Goal: Information Seeking & Learning: Learn about a topic

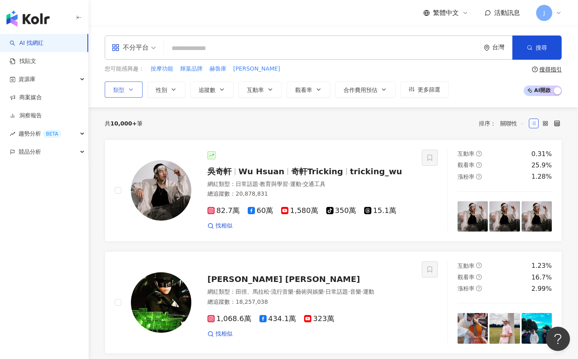
click at [136, 91] on button "類型" at bounding box center [124, 89] width 38 height 16
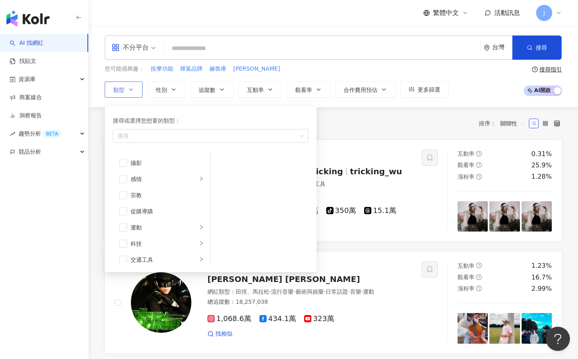
scroll to position [191, 0]
click at [159, 194] on div "寵物" at bounding box center [164, 196] width 67 height 9
click at [125, 195] on span "button" at bounding box center [123, 196] width 8 height 8
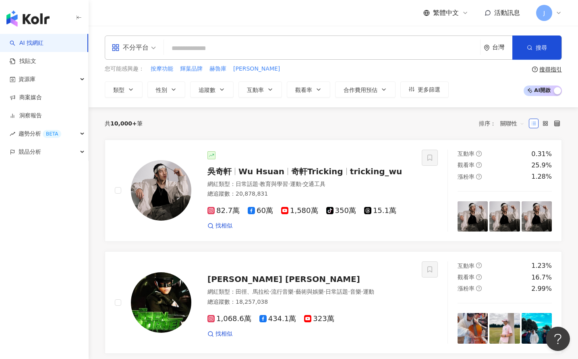
click at [346, 118] on div "共 10,000+ 筆 排序： 關聯性" at bounding box center [334, 123] width 458 height 13
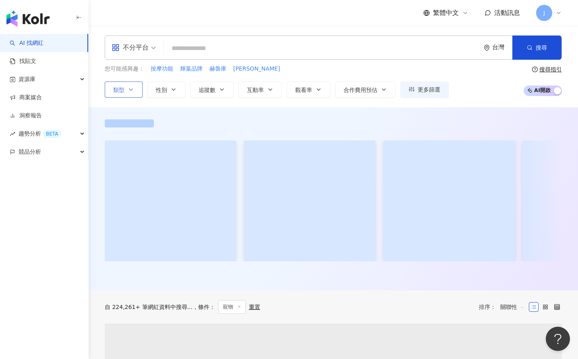
click at [131, 89] on icon "button" at bounding box center [131, 89] width 6 height 6
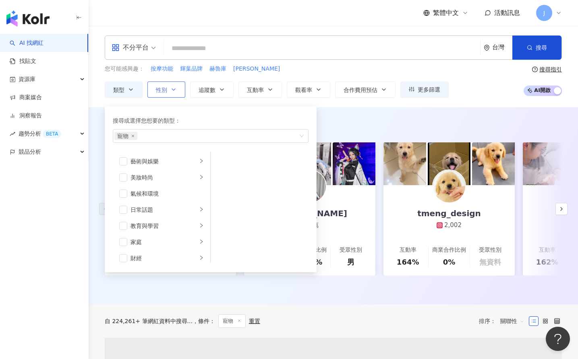
click at [167, 92] on button "性別" at bounding box center [167, 89] width 38 height 16
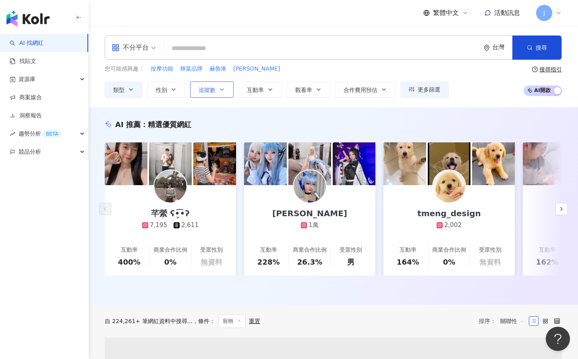
click at [207, 92] on span "追蹤數" at bounding box center [207, 90] width 17 height 6
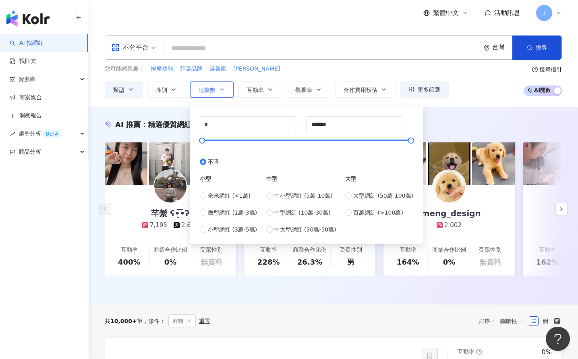
click at [214, 92] on span "追蹤數" at bounding box center [207, 90] width 17 height 6
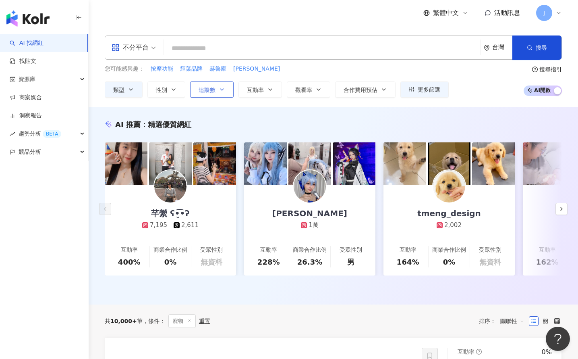
click at [214, 92] on span "追蹤數" at bounding box center [207, 90] width 17 height 6
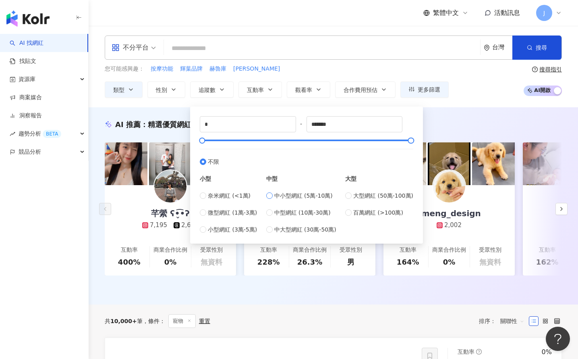
click at [302, 192] on span "中小型網紅 (5萬-10萬)" at bounding box center [304, 195] width 58 height 9
type input "*****"
click at [472, 92] on div "您可能感興趣： 按摩功能 輝葉品牌 赫魯庫 米莉 類型 性別 追蹤數 互動率 觀看率 合作費用預估 更多篩選 不限 女 男 其他 ***** - ***** …" at bounding box center [334, 80] width 458 height 33
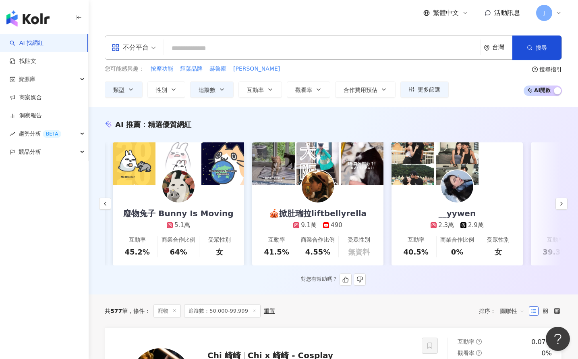
scroll to position [0, 143]
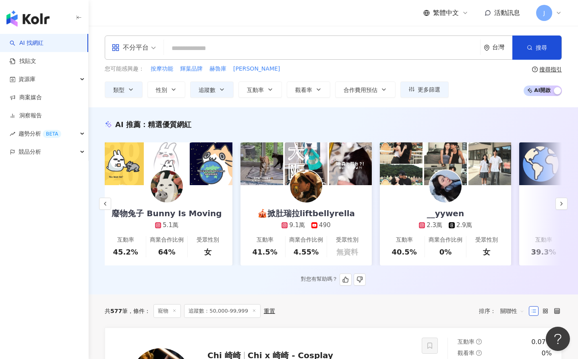
click at [331, 200] on div "🎪掀肚瑞拉liftbellyrella 9.1萬 490" at bounding box center [307, 207] width 114 height 44
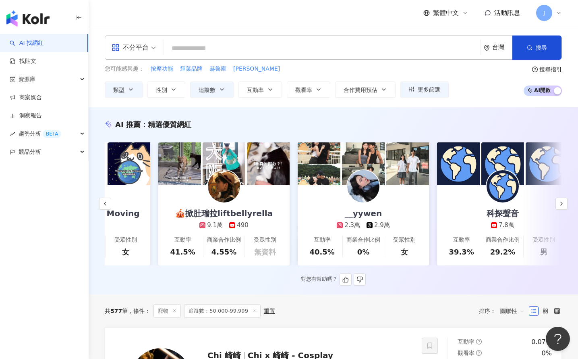
scroll to position [0, 306]
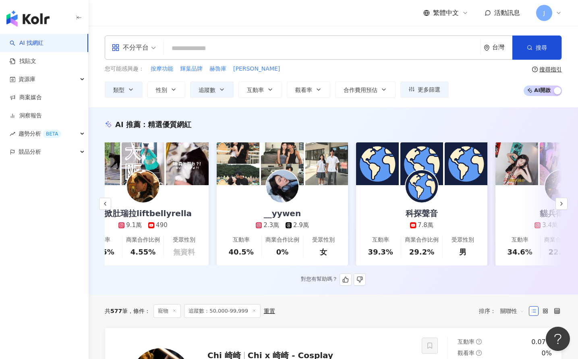
click at [336, 213] on link "__yywen 2.3萬 2.9萬 互動率 40.5% 商業合作比例 0% 受眾性別 女" at bounding box center [282, 225] width 131 height 80
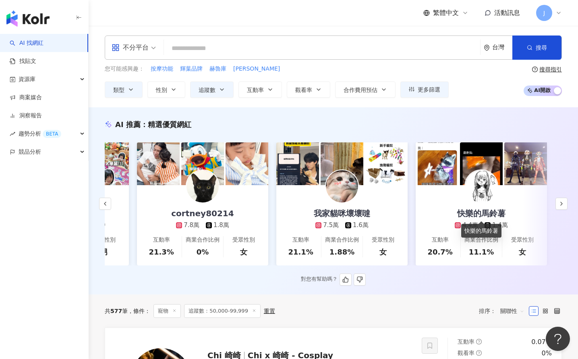
scroll to position [0, 1224]
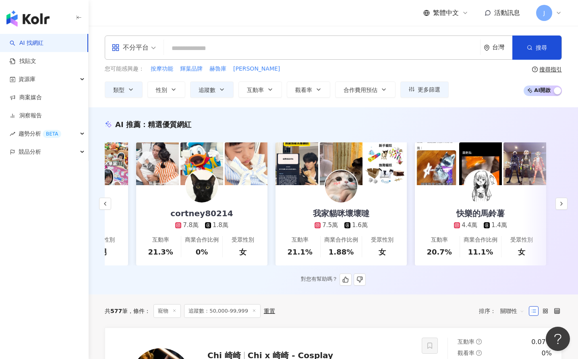
click at [388, 194] on link "我家貓咪壞壞噠 7.5萬 1.6萬 互動率 21.1% 商業合作比例 1.88% 受眾性別 女" at bounding box center [341, 225] width 131 height 80
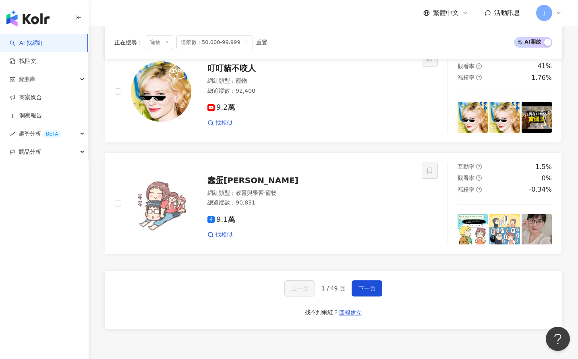
scroll to position [1473, 0]
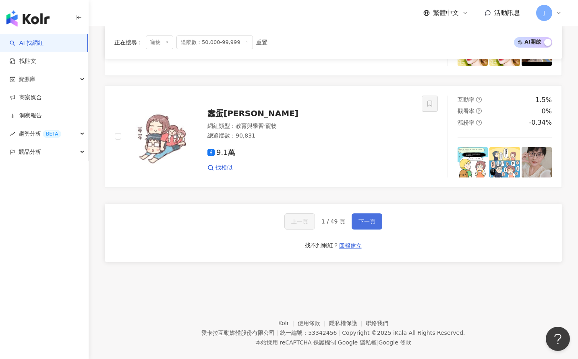
click at [362, 225] on button "下一頁" at bounding box center [367, 221] width 31 height 16
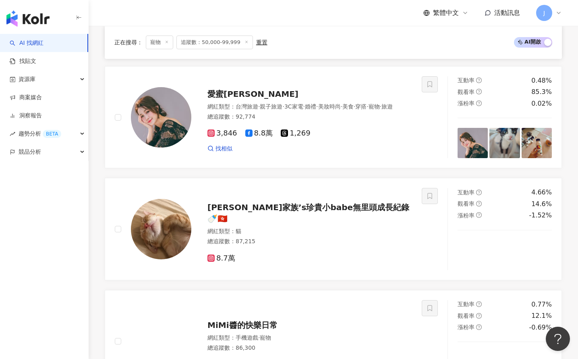
scroll to position [1485, 0]
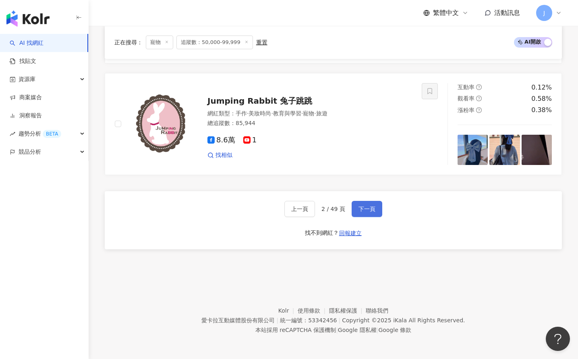
click at [379, 210] on button "下一頁" at bounding box center [367, 209] width 31 height 16
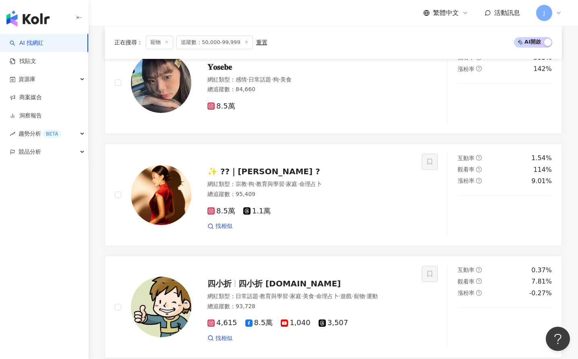
scroll to position [1511, 0]
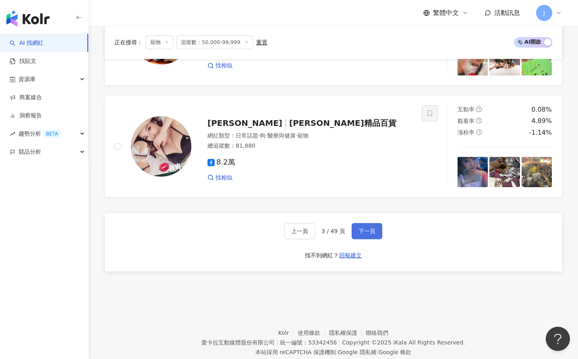
click at [370, 223] on button "下一頁" at bounding box center [367, 231] width 31 height 16
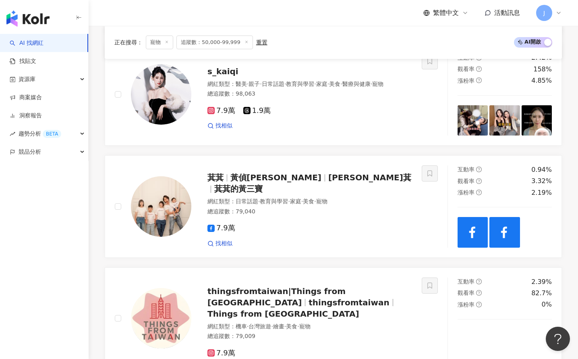
scroll to position [1291, 0]
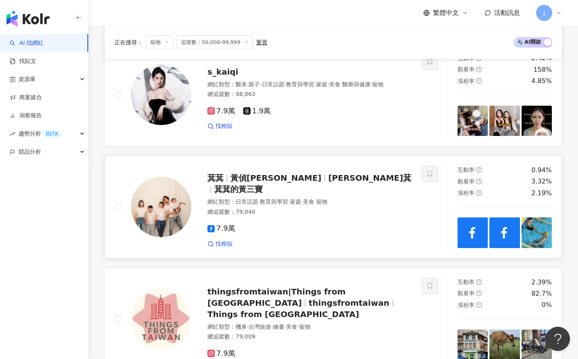
click at [263, 184] on span "萁萁的黃三寶" at bounding box center [238, 189] width 48 height 10
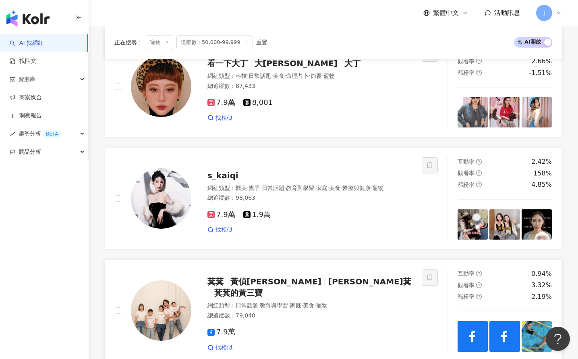
scroll to position [1485, 0]
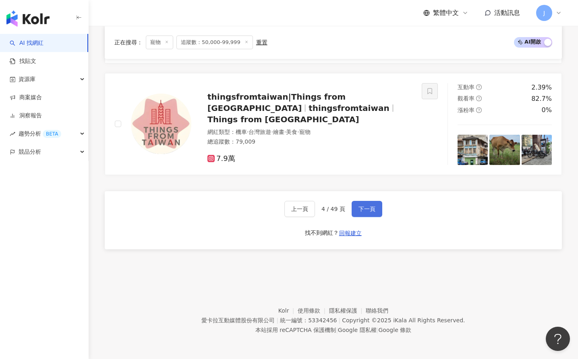
click at [365, 214] on button "下一頁" at bounding box center [367, 209] width 31 height 16
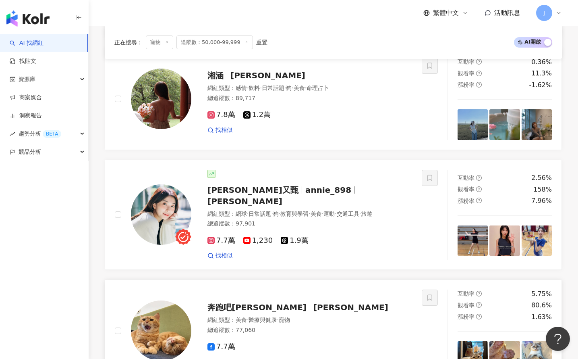
scroll to position [1309, 0]
click at [250, 185] on span "Annie又甄" at bounding box center [257, 190] width 98 height 10
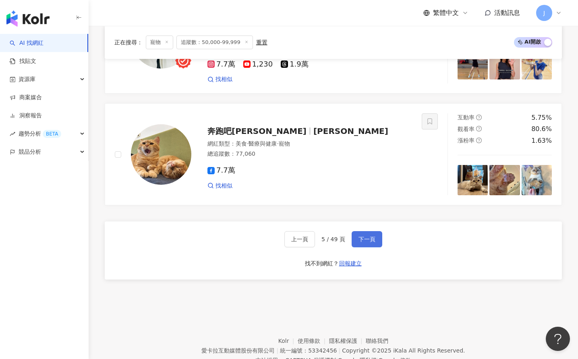
click at [370, 231] on button "下一頁" at bounding box center [367, 239] width 31 height 16
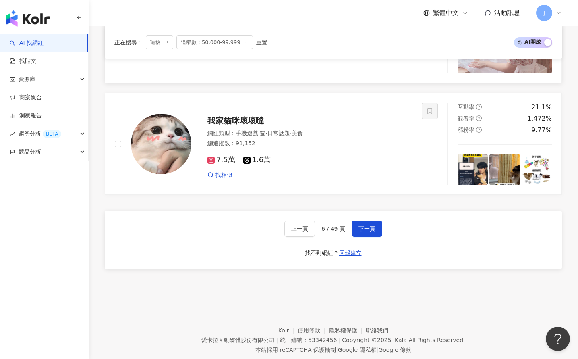
scroll to position [1437, 0]
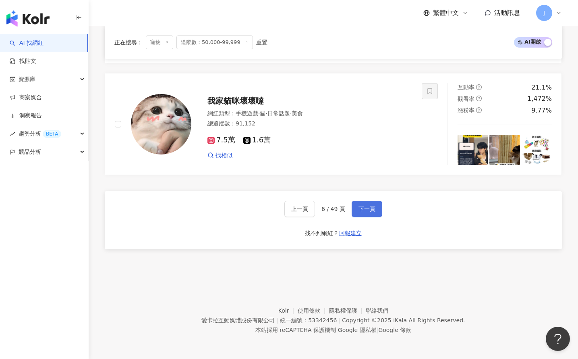
click at [365, 206] on span "下一頁" at bounding box center [367, 209] width 17 height 6
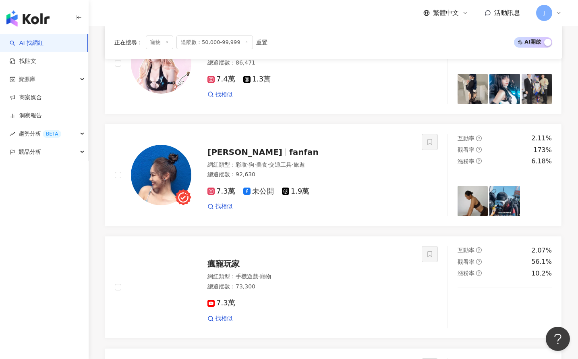
scroll to position [852, 0]
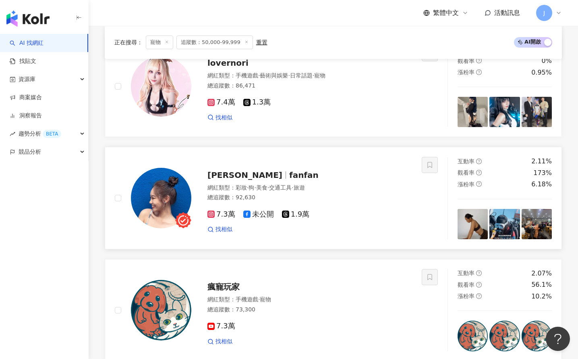
click at [318, 174] on div "趙凡萱 fanfan" at bounding box center [310, 174] width 205 height 11
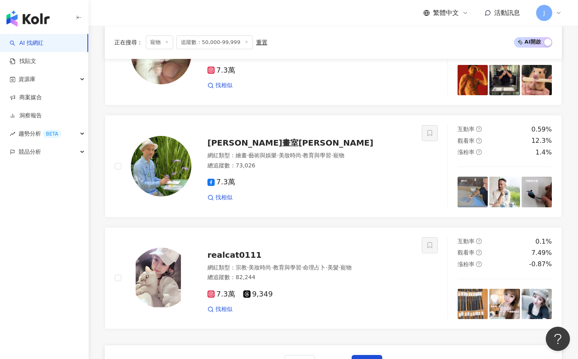
scroll to position [1464, 0]
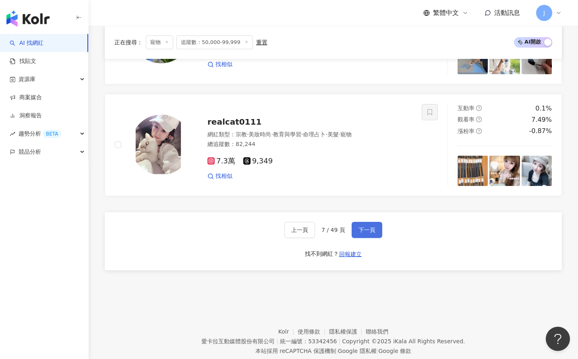
click at [358, 231] on button "下一頁" at bounding box center [367, 230] width 31 height 16
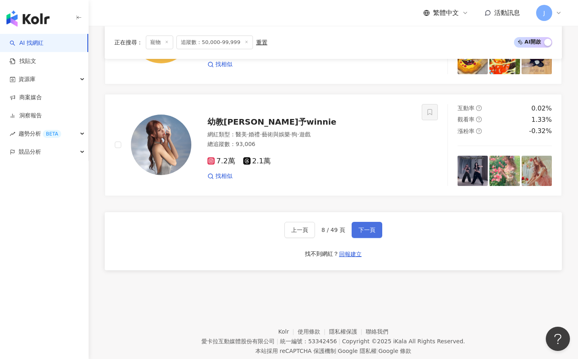
click at [374, 224] on button "下一頁" at bounding box center [367, 230] width 31 height 16
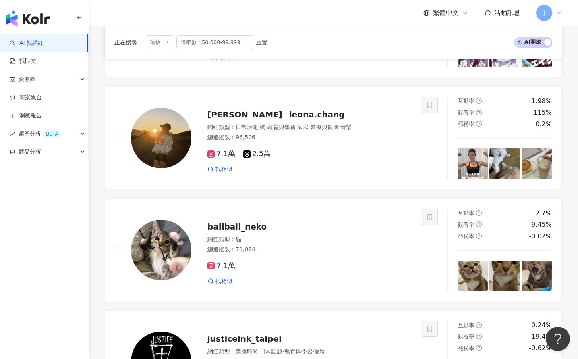
scroll to position [1039, 0]
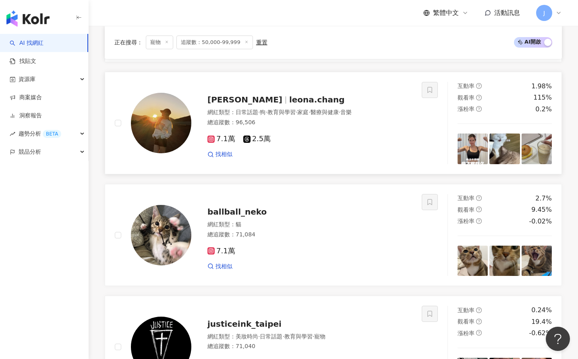
click at [259, 102] on span "Leona Chang" at bounding box center [249, 100] width 82 height 10
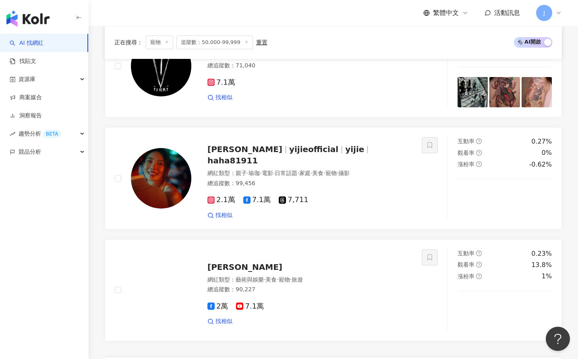
scroll to position [1381, 0]
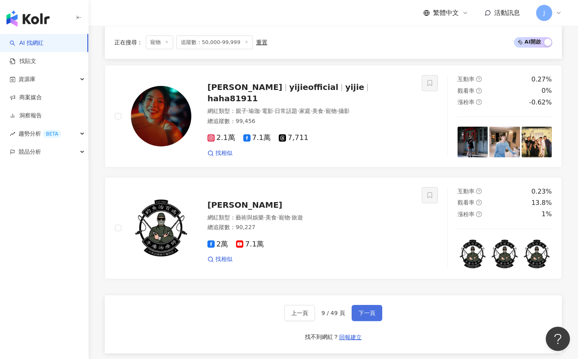
click at [369, 307] on button "下一頁" at bounding box center [367, 313] width 31 height 16
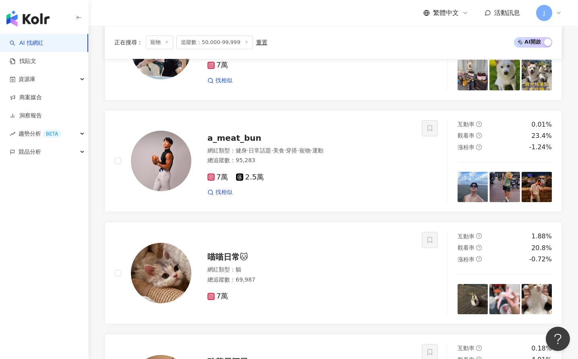
scroll to position [1258, 0]
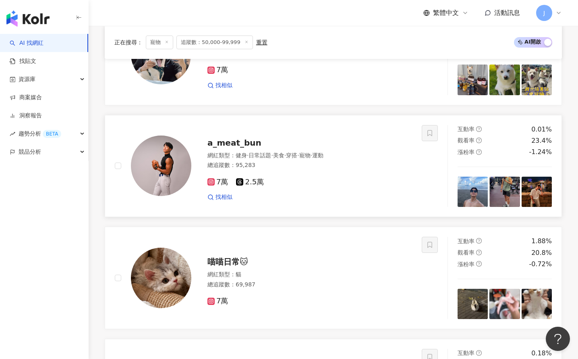
click at [254, 138] on span "a_meat_bun" at bounding box center [235, 143] width 54 height 10
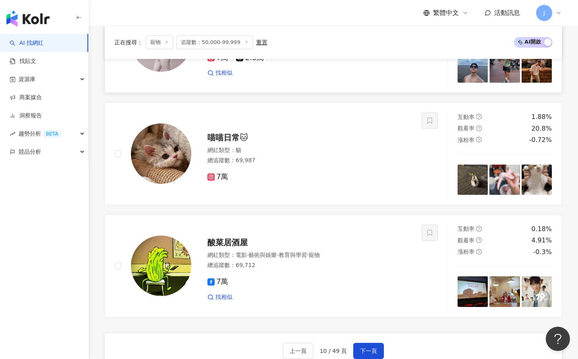
scroll to position [1517, 0]
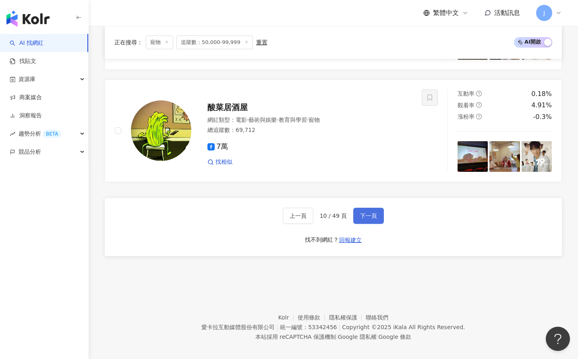
click at [359, 208] on button "下一頁" at bounding box center [369, 216] width 31 height 16
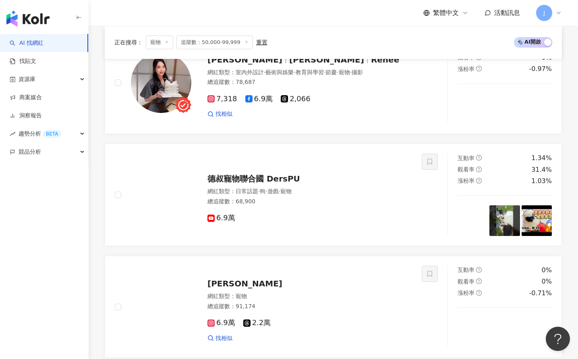
scroll to position [1549, 0]
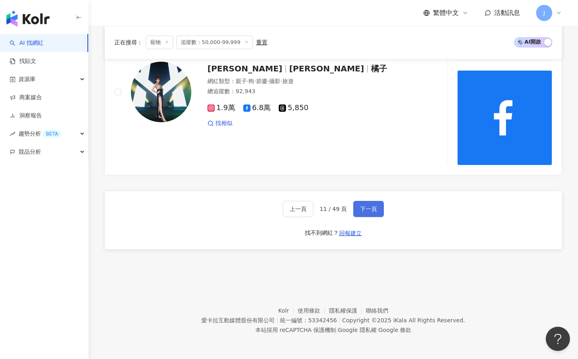
click at [360, 206] on span "下一頁" at bounding box center [368, 209] width 17 height 6
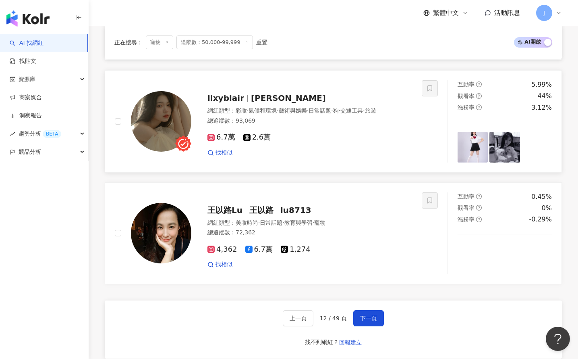
scroll to position [1344, 0]
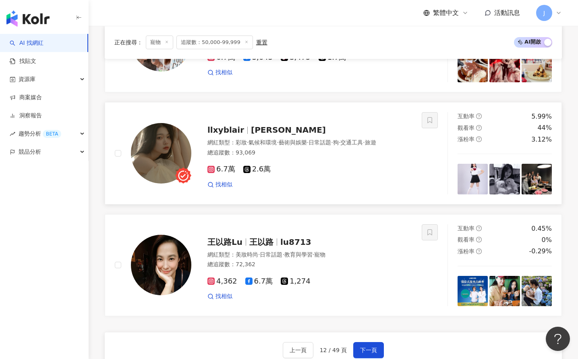
click at [285, 149] on div "總追蹤數 ： 93,069" at bounding box center [310, 153] width 205 height 8
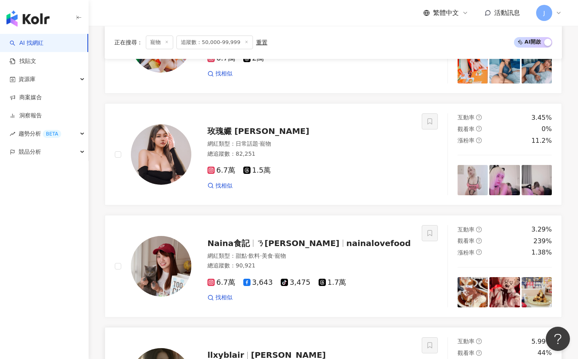
scroll to position [1485, 0]
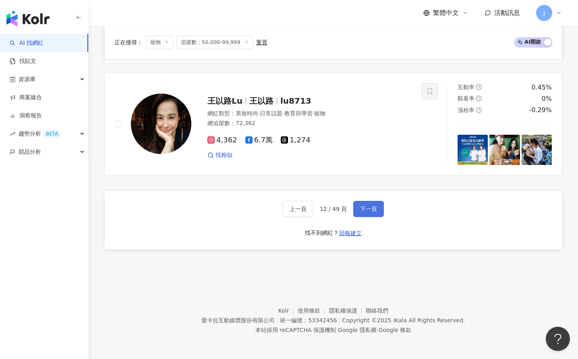
click at [374, 214] on button "下一頁" at bounding box center [369, 209] width 31 height 16
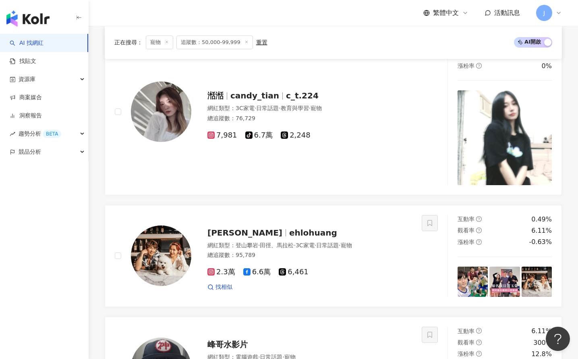
scroll to position [474, 0]
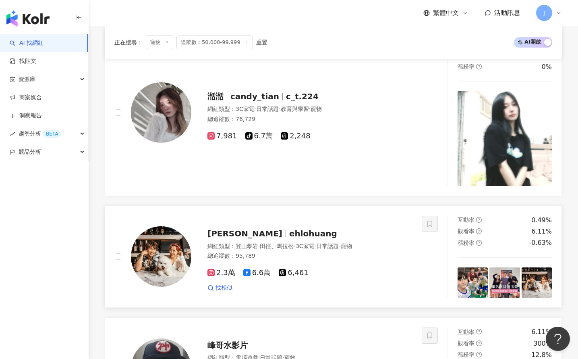
click at [289, 234] on span "ehlohuang" at bounding box center [313, 234] width 48 height 10
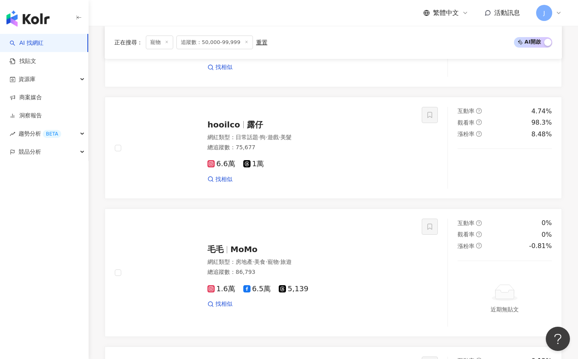
scroll to position [1639, 0]
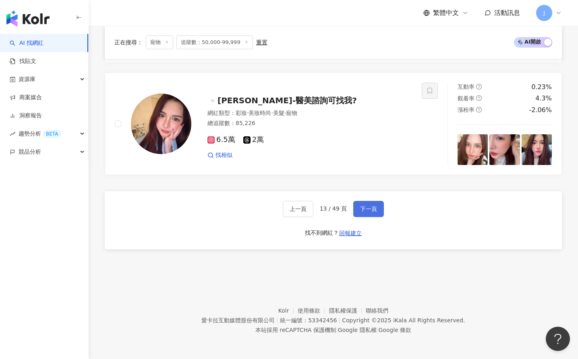
click at [366, 206] on span "下一頁" at bounding box center [368, 209] width 17 height 6
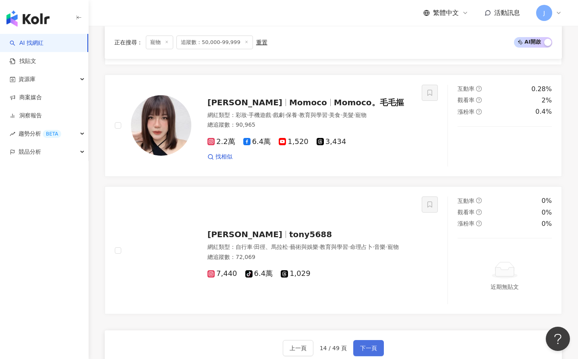
scroll to position [1537, 0]
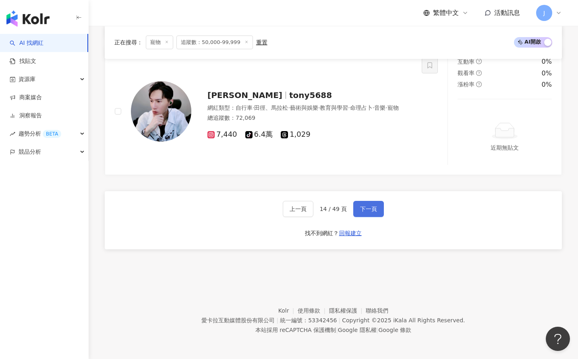
click at [376, 210] on button "下一頁" at bounding box center [369, 209] width 31 height 16
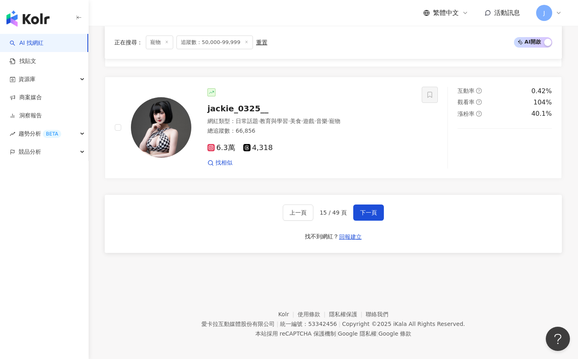
scroll to position [1485, 0]
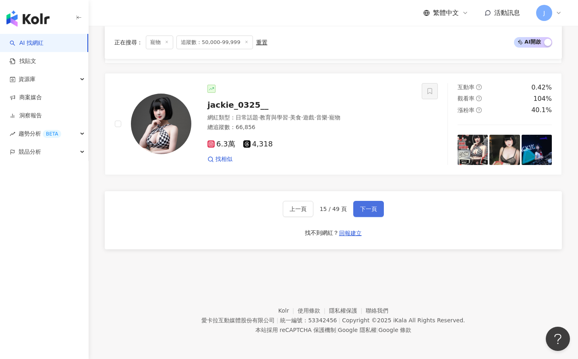
click at [362, 214] on button "下一頁" at bounding box center [369, 209] width 31 height 16
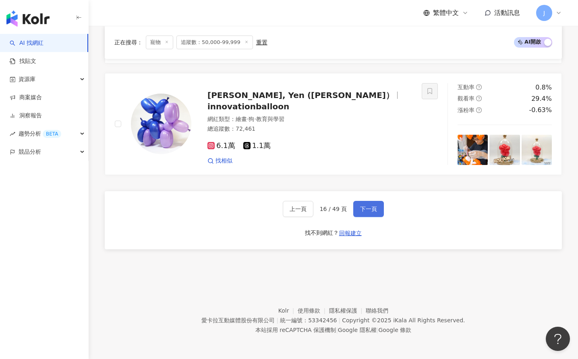
click at [375, 207] on span "下一頁" at bounding box center [368, 209] width 17 height 6
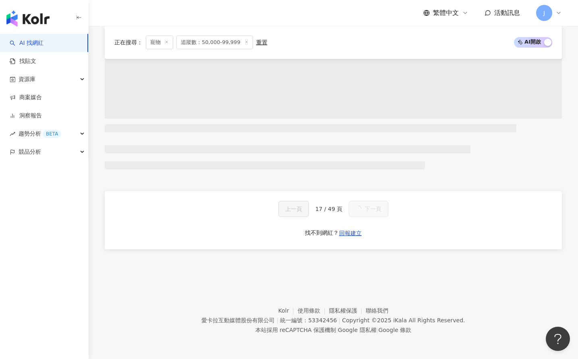
scroll to position [1502, 0]
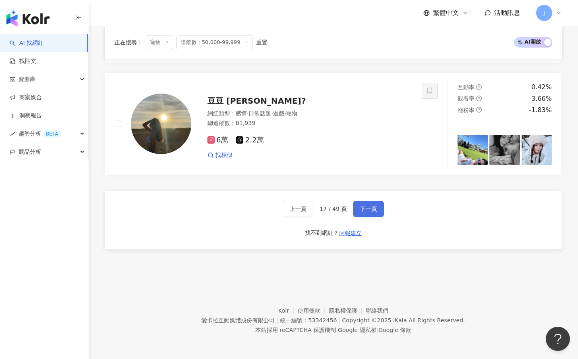
click at [365, 206] on span "下一頁" at bounding box center [368, 209] width 17 height 6
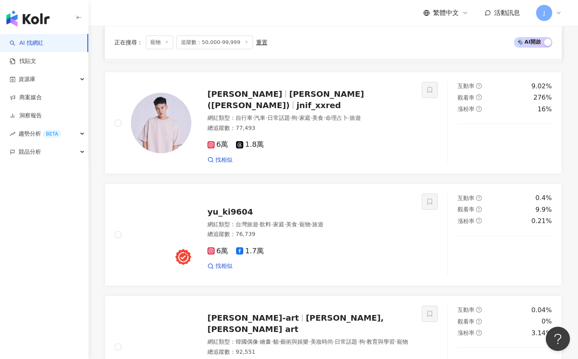
scroll to position [813, 0]
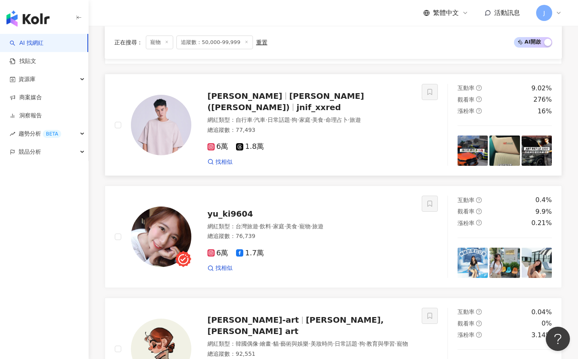
click at [287, 107] on div "陳紅 陳 紅(小紅) jnif_xxred 網紅類型 ： 自行車 · 汽車 · 日常話題 · 狗 · 家庭 · 美食 · 命理占卜 · 旅遊 總追蹤數 ： 7…" at bounding box center [301, 125] width 221 height 82
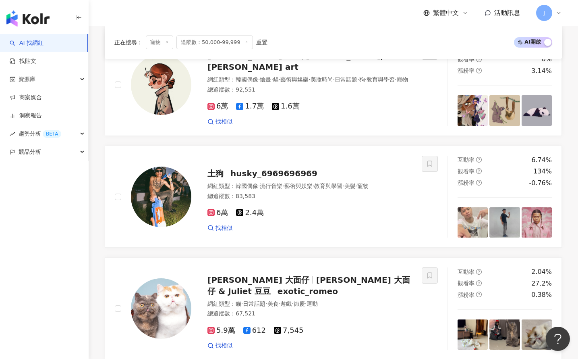
scroll to position [1485, 0]
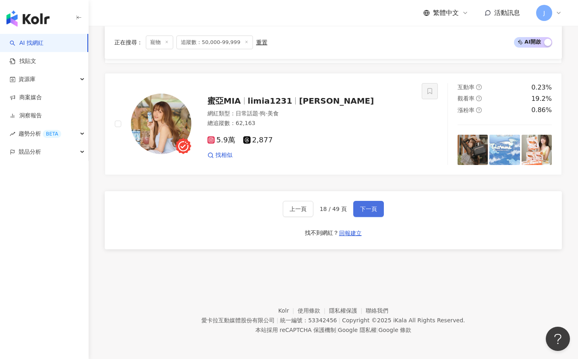
click at [369, 209] on span "下一頁" at bounding box center [368, 209] width 17 height 6
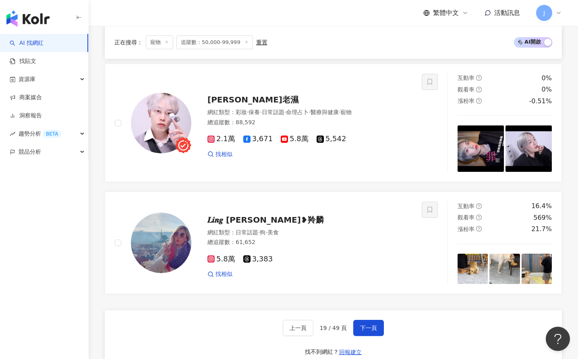
scroll to position [1499, 0]
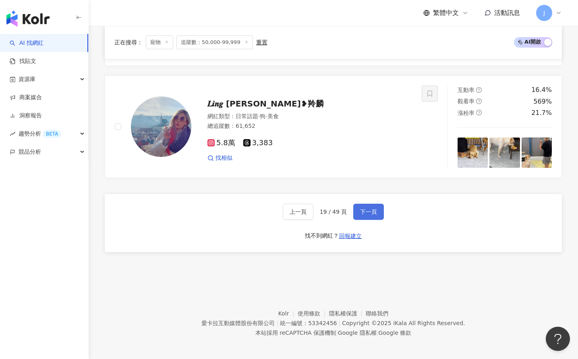
click at [356, 218] on button "下一頁" at bounding box center [369, 212] width 31 height 16
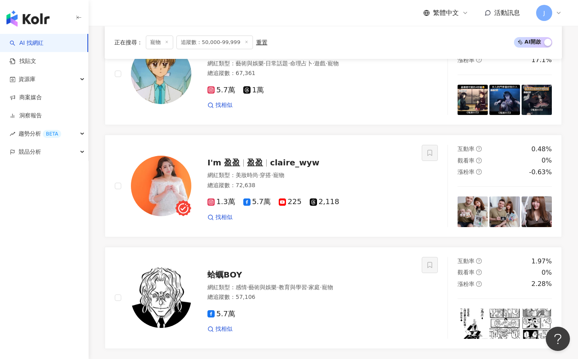
scroll to position [1402, 0]
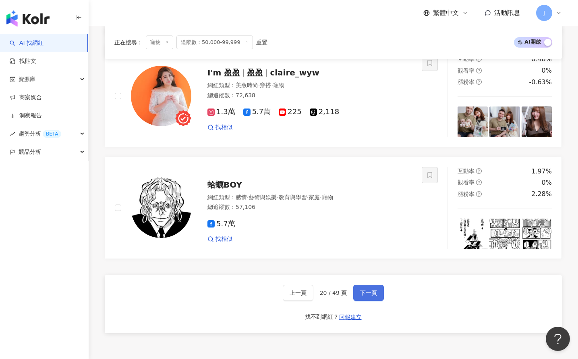
click at [372, 293] on span "下一頁" at bounding box center [368, 292] width 17 height 6
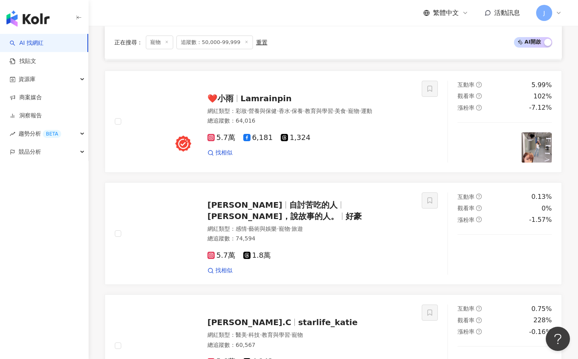
scroll to position [1511, 0]
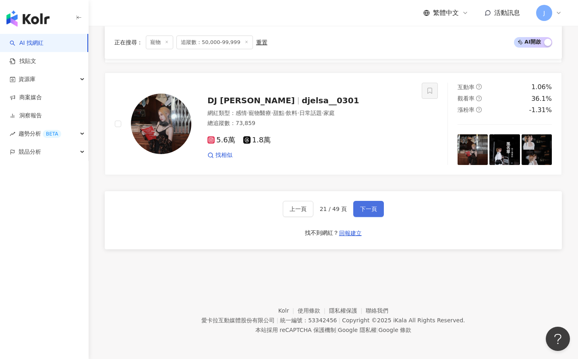
click at [366, 200] on div "上一頁 21 / 49 頁 下一頁 找不到網紅？ 回報建立" at bounding box center [334, 220] width 458 height 58
click at [367, 206] on span "下一頁" at bounding box center [368, 209] width 17 height 6
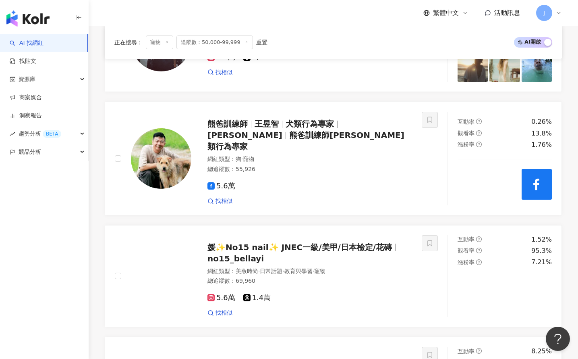
scroll to position [889, 0]
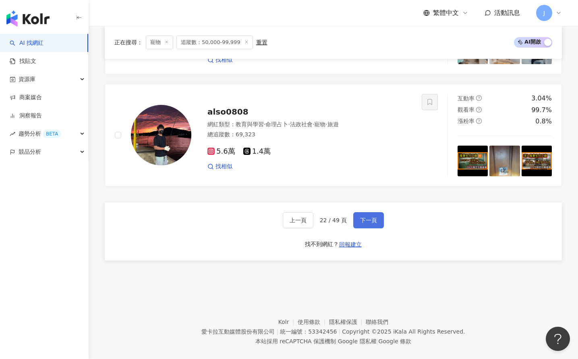
click at [367, 217] on span "下一頁" at bounding box center [368, 220] width 17 height 6
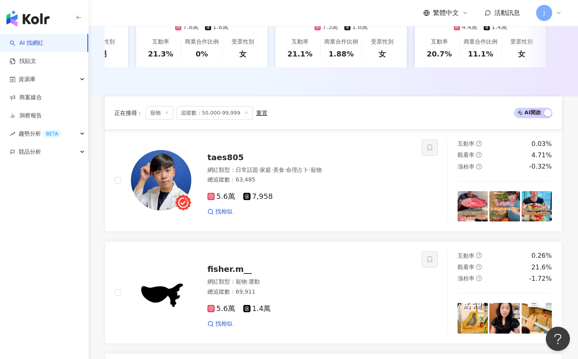
scroll to position [163, 0]
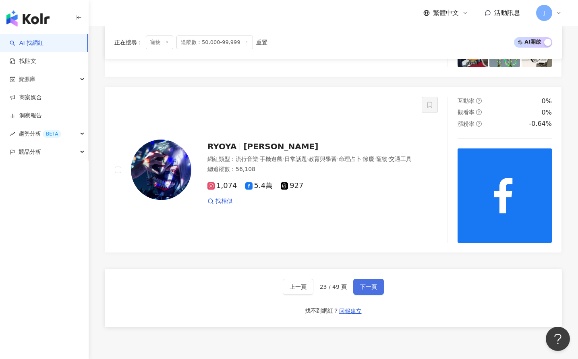
click at [358, 281] on button "下一頁" at bounding box center [369, 287] width 31 height 16
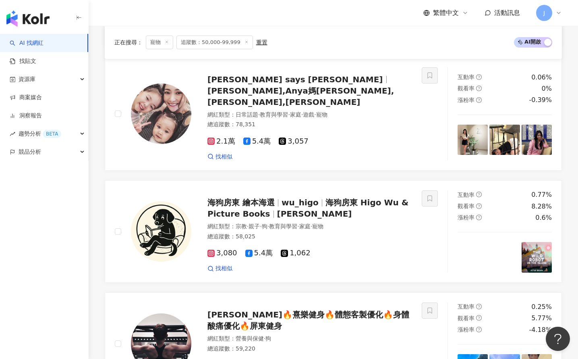
scroll to position [1348, 0]
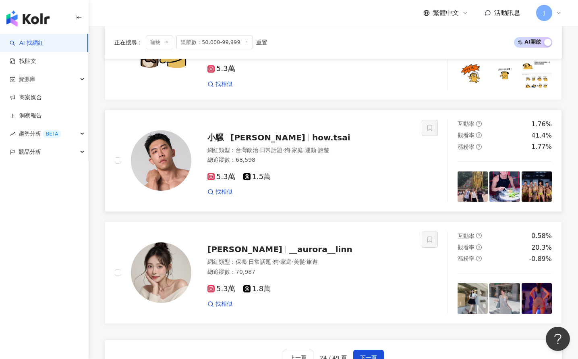
click at [312, 133] on span "how.tsai" at bounding box center [331, 138] width 38 height 10
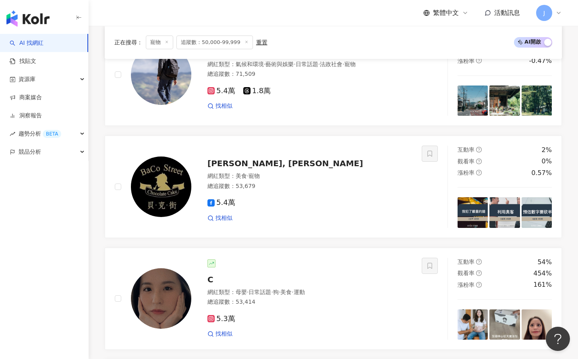
scroll to position [878, 0]
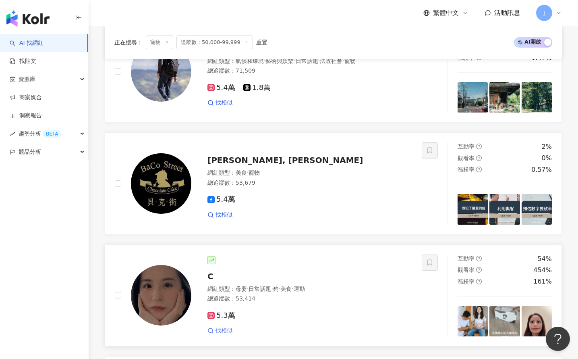
click at [218, 327] on span "找相似" at bounding box center [224, 331] width 17 height 8
click at [282, 270] on div "C" at bounding box center [310, 275] width 205 height 11
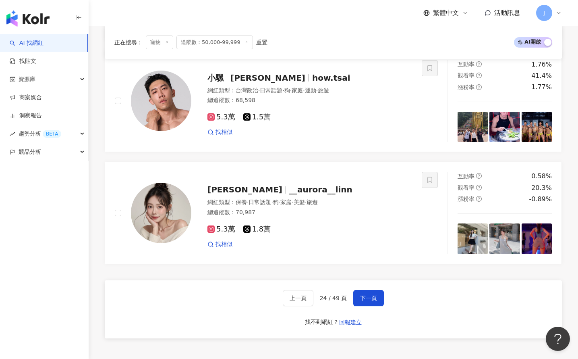
scroll to position [1485, 0]
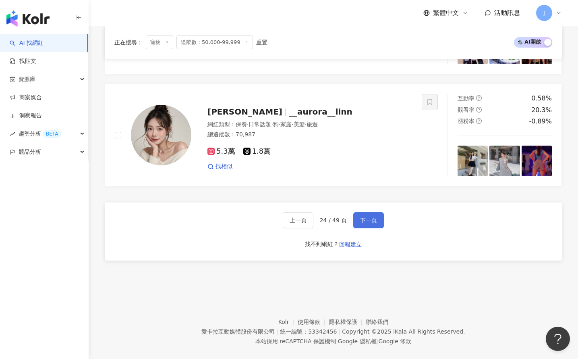
click at [375, 213] on button "下一頁" at bounding box center [369, 220] width 31 height 16
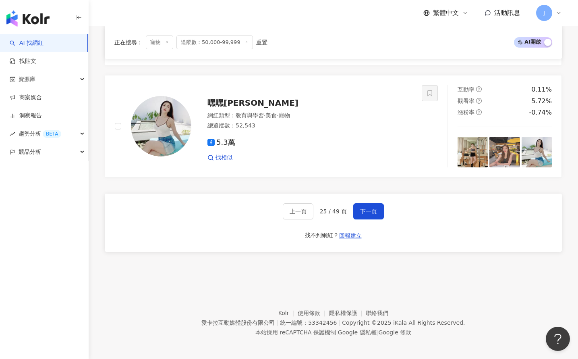
scroll to position [1511, 0]
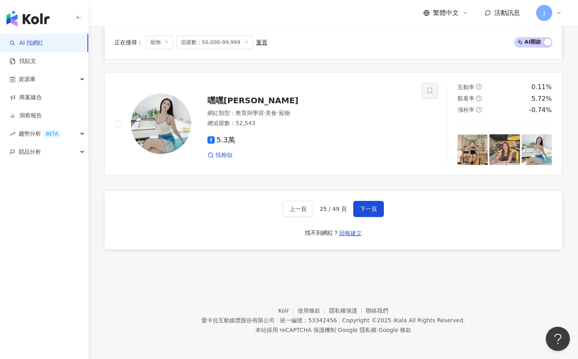
click at [369, 198] on div "上一頁 25 / 49 頁 下一頁 找不到網紅？ 回報建立" at bounding box center [334, 220] width 458 height 58
click at [371, 211] on span "下一頁" at bounding box center [368, 209] width 17 height 6
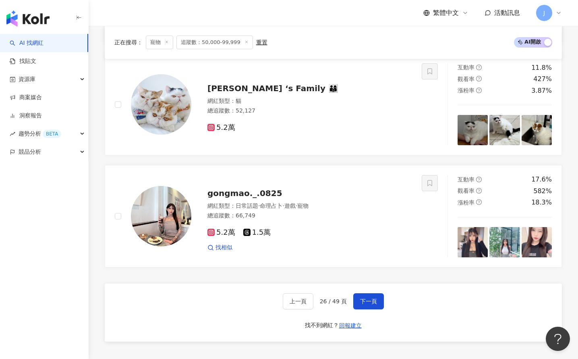
scroll to position [1485, 0]
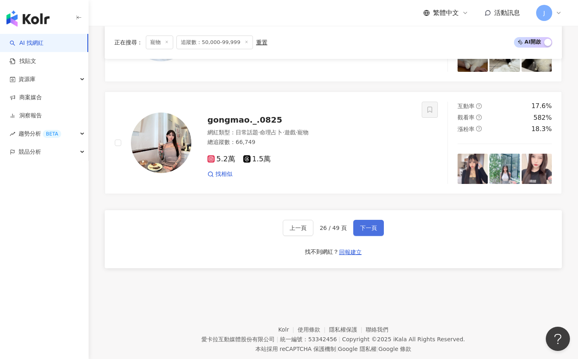
click at [370, 225] on span "下一頁" at bounding box center [368, 228] width 17 height 6
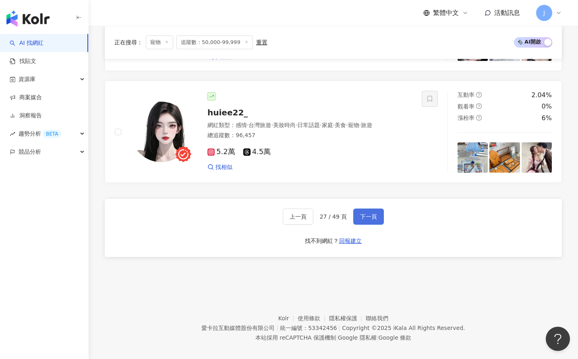
click at [373, 213] on span "下一頁" at bounding box center [368, 216] width 17 height 6
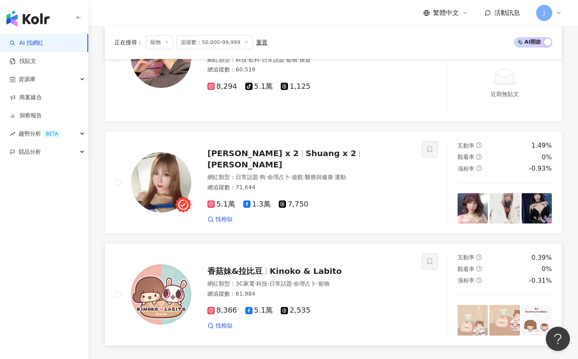
scroll to position [1527, 0]
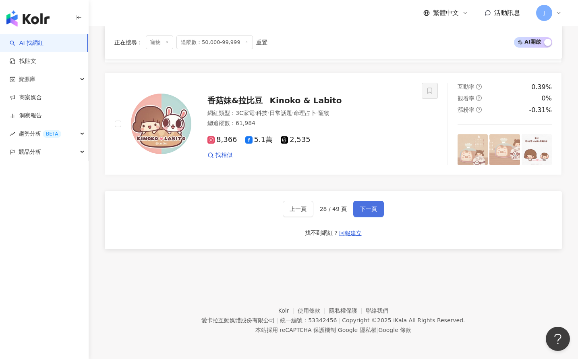
click at [372, 212] on span "下一頁" at bounding box center [368, 209] width 17 height 6
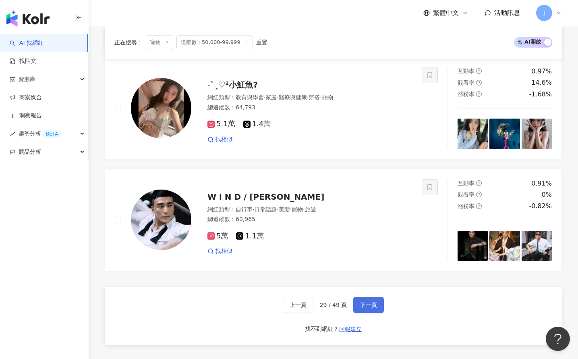
scroll to position [1381, 0]
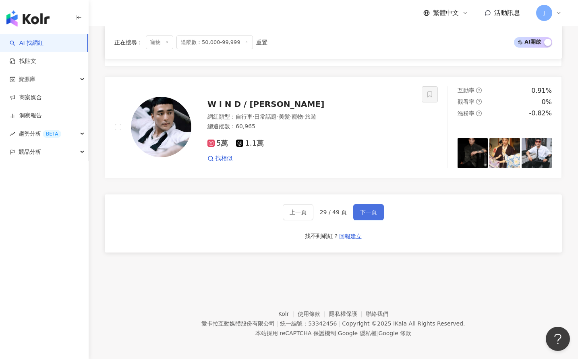
click at [372, 216] on button "下一頁" at bounding box center [369, 212] width 31 height 16
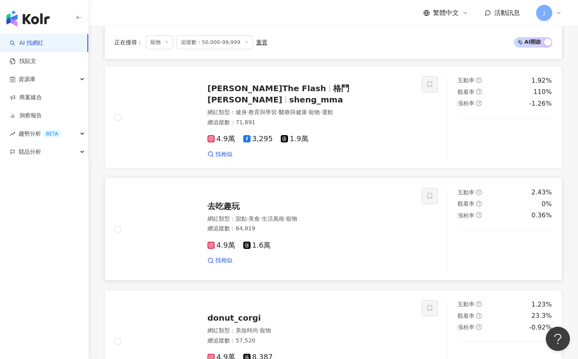
scroll to position [1152, 0]
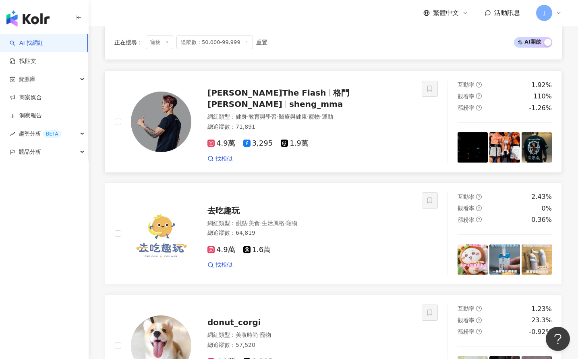
click at [290, 96] on span "格鬥阿昇" at bounding box center [279, 98] width 142 height 21
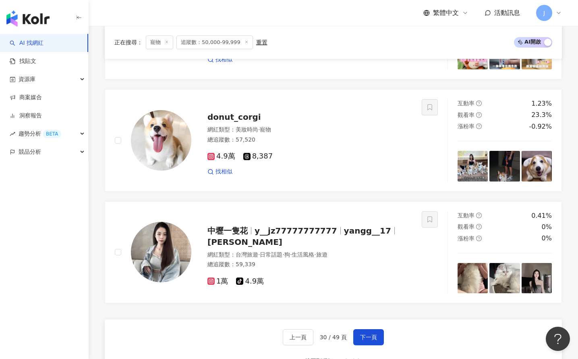
scroll to position [1485, 0]
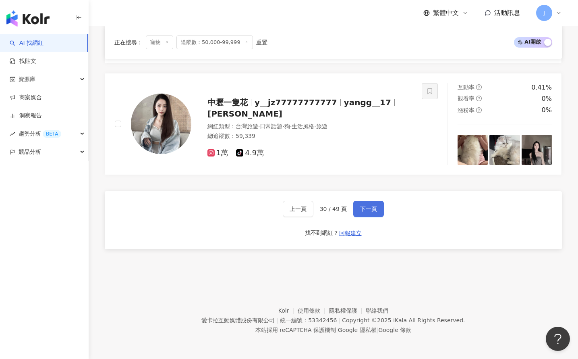
click at [379, 206] on button "下一頁" at bounding box center [369, 209] width 31 height 16
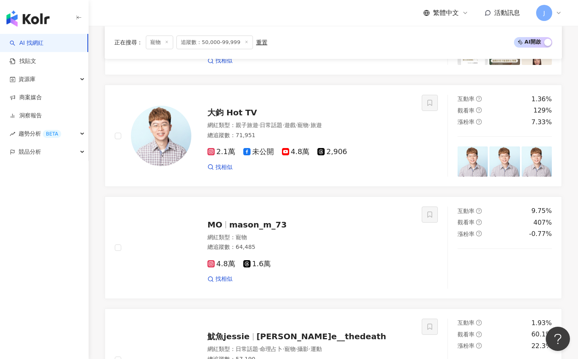
scroll to position [651, 0]
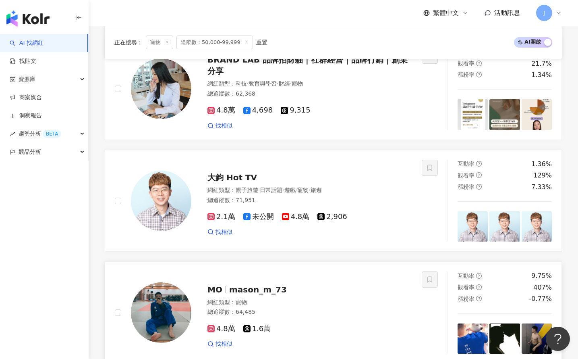
click at [245, 291] on span "mason_m_73" at bounding box center [258, 290] width 58 height 10
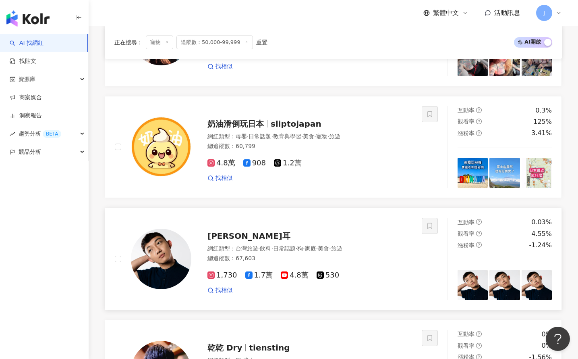
scroll to position [1511, 0]
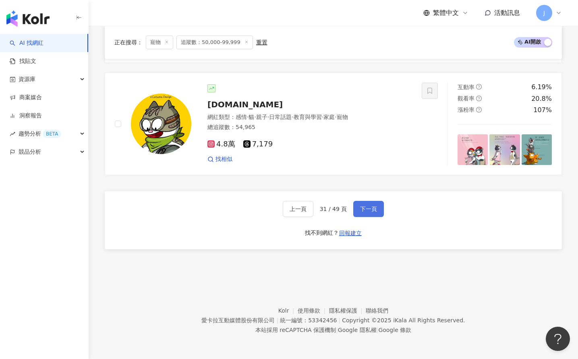
click at [374, 212] on button "下一頁" at bounding box center [369, 209] width 31 height 16
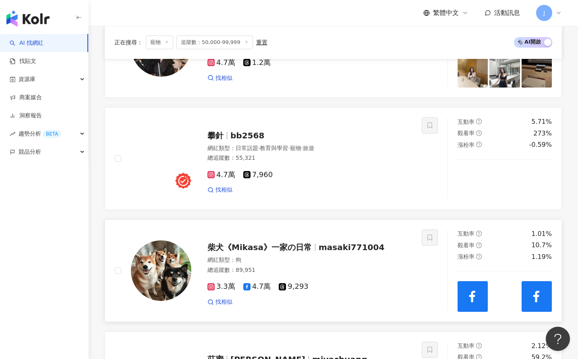
scroll to position [718, 0]
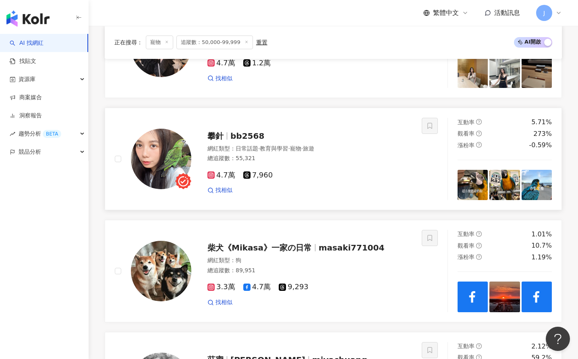
click at [259, 139] on span "bb2568" at bounding box center [248, 136] width 34 height 10
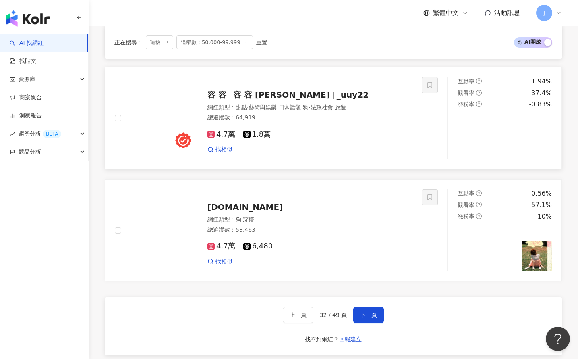
scroll to position [1493, 0]
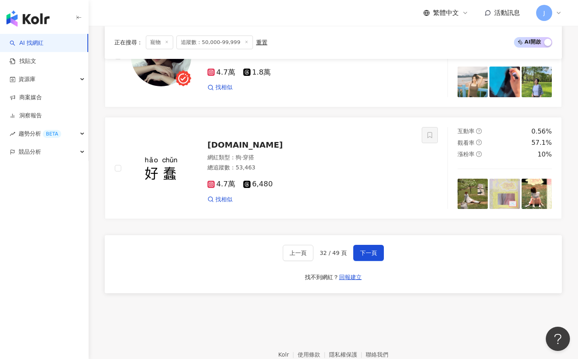
click at [385, 254] on div "上一頁 32 / 49 頁 下一頁 找不到網紅？ 回報建立" at bounding box center [334, 264] width 458 height 58
click at [374, 254] on span "下一頁" at bounding box center [368, 253] width 17 height 6
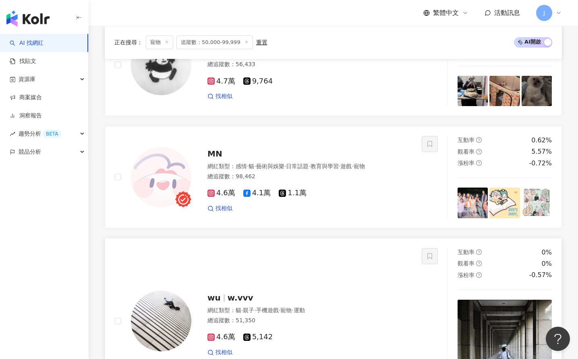
scroll to position [1557, 0]
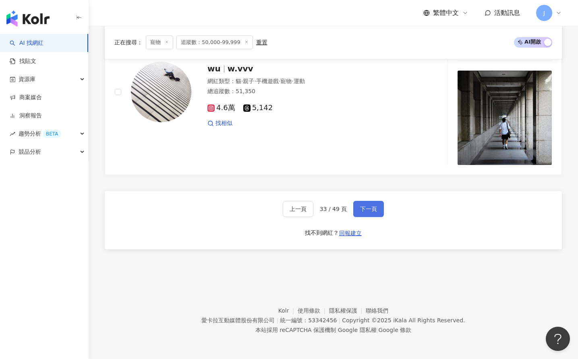
click at [367, 209] on span "下一頁" at bounding box center [368, 209] width 17 height 6
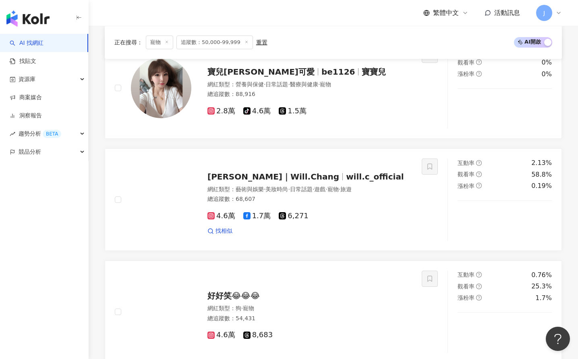
scroll to position [820, 0]
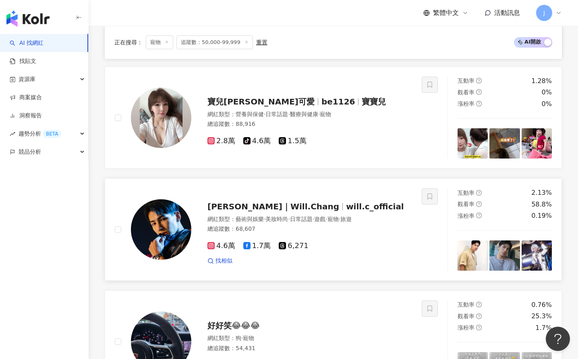
click at [346, 208] on span "will.c_official" at bounding box center [375, 207] width 58 height 10
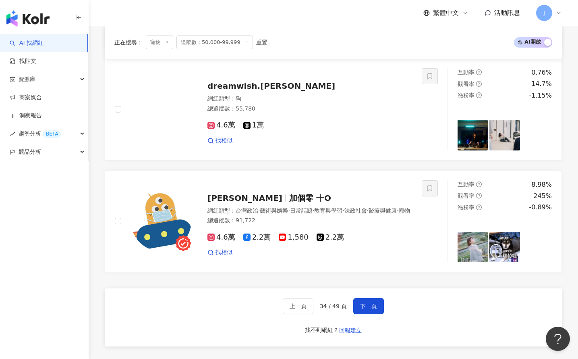
scroll to position [1485, 0]
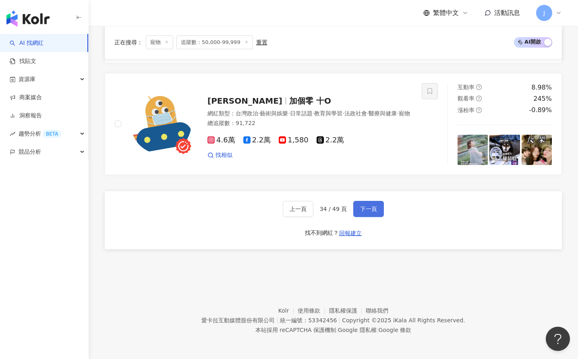
click at [379, 204] on button "下一頁" at bounding box center [369, 209] width 31 height 16
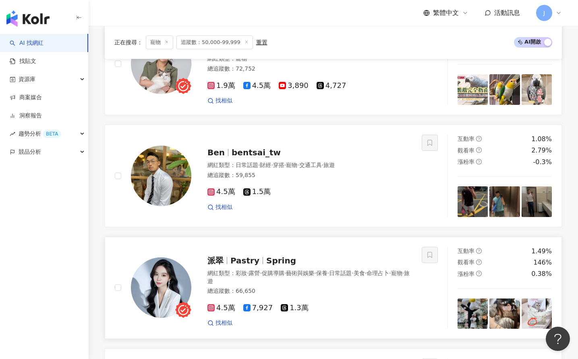
scroll to position [421, 0]
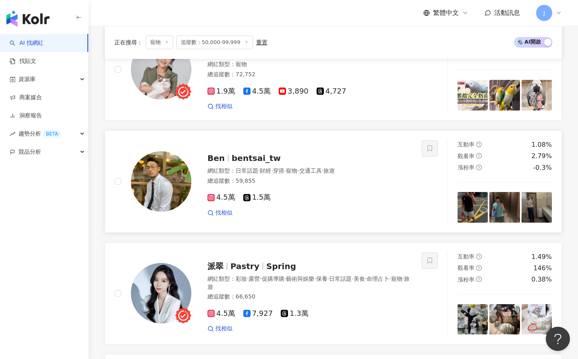
click at [242, 157] on span "bentsai_tw" at bounding box center [256, 158] width 49 height 10
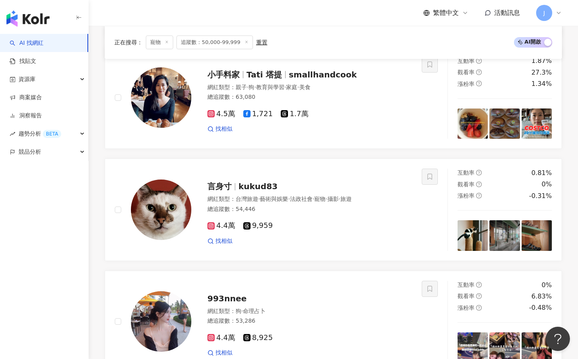
scroll to position [1485, 0]
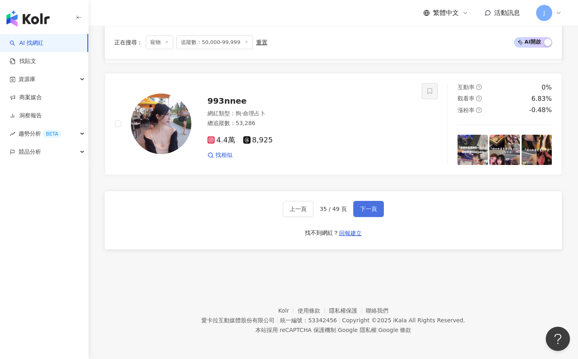
click at [378, 207] on button "下一頁" at bounding box center [369, 209] width 31 height 16
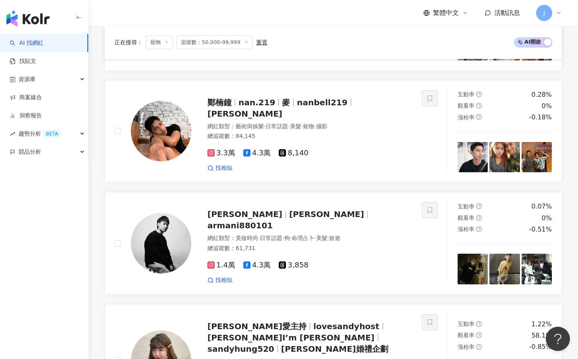
scroll to position [1290, 0]
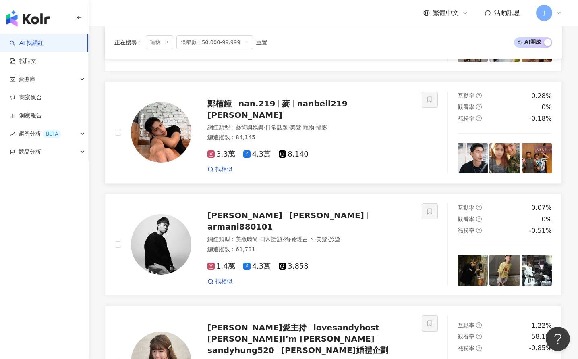
click at [307, 99] on span "nanbell219" at bounding box center [322, 104] width 50 height 10
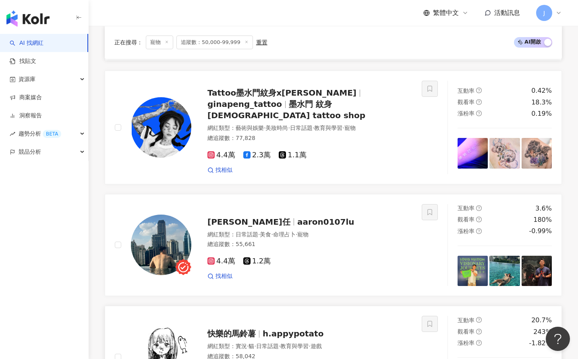
scroll to position [843, 0]
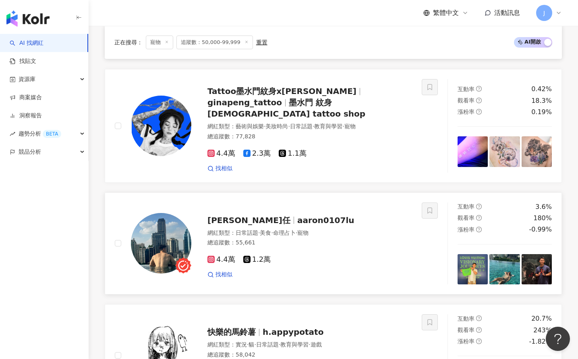
click at [297, 215] on span "aaron0107lu" at bounding box center [325, 220] width 57 height 10
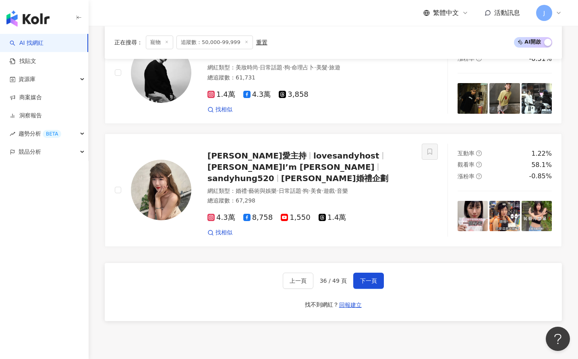
scroll to position [1511, 0]
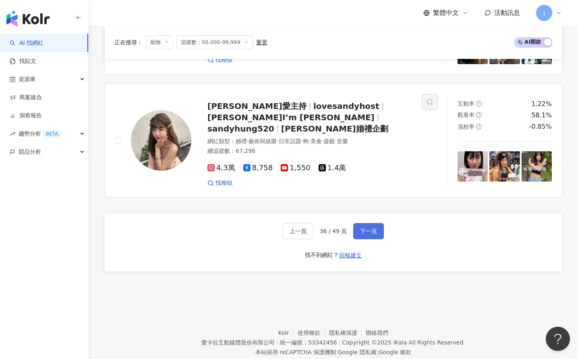
click at [359, 223] on button "下一頁" at bounding box center [369, 231] width 31 height 16
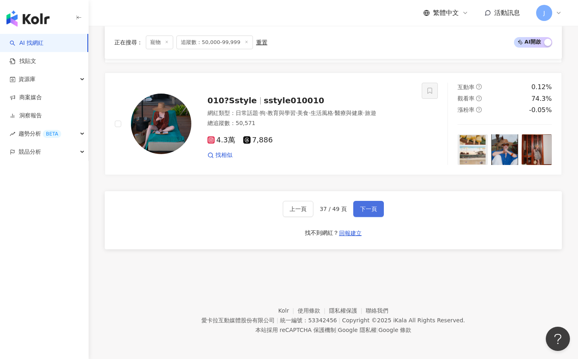
click at [371, 215] on button "下一頁" at bounding box center [369, 209] width 31 height 16
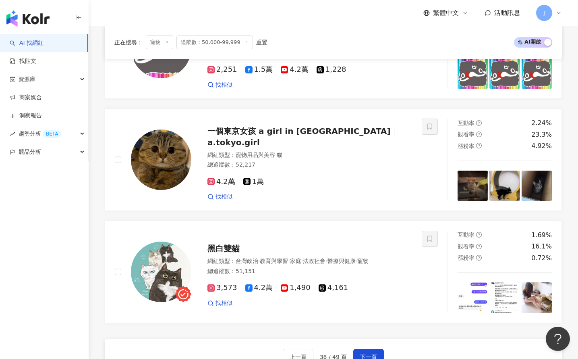
scroll to position [1549, 0]
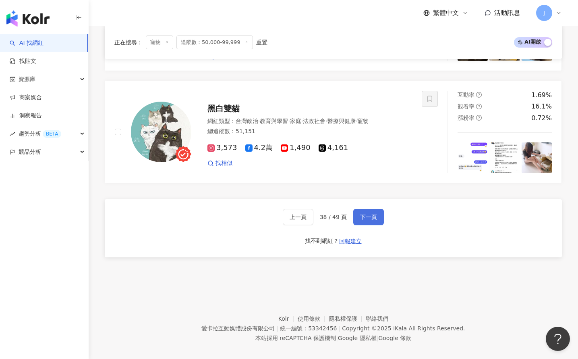
click at [360, 214] on span "下一頁" at bounding box center [368, 217] width 17 height 6
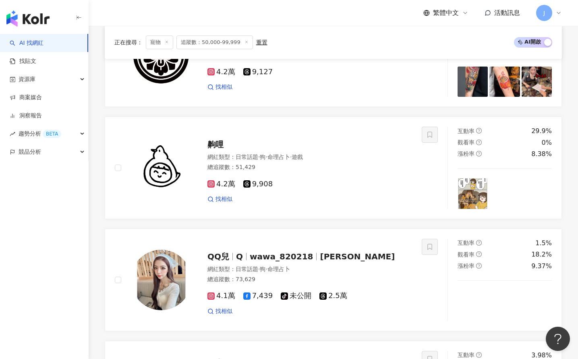
scroll to position [0, 0]
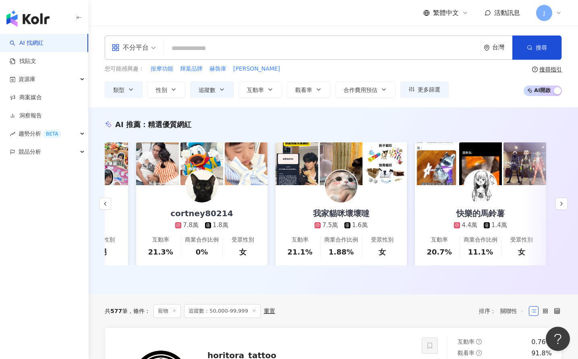
click at [188, 52] on input "search" at bounding box center [322, 48] width 310 height 15
click at [36, 57] on link "找貼文" at bounding box center [23, 61] width 27 height 8
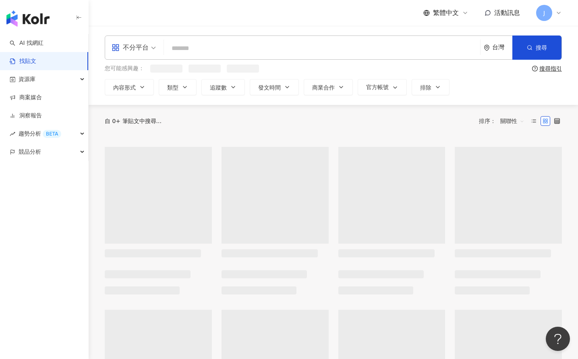
click at [201, 45] on input "search" at bounding box center [322, 48] width 310 height 17
type input "**"
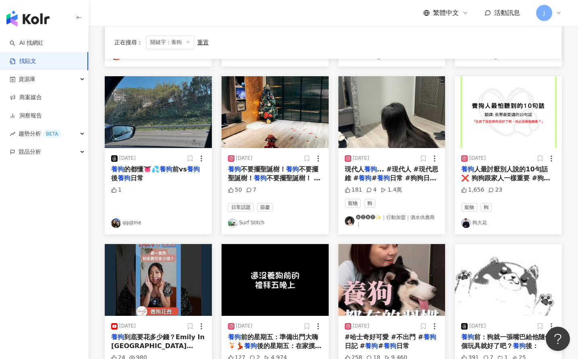
scroll to position [328, 0]
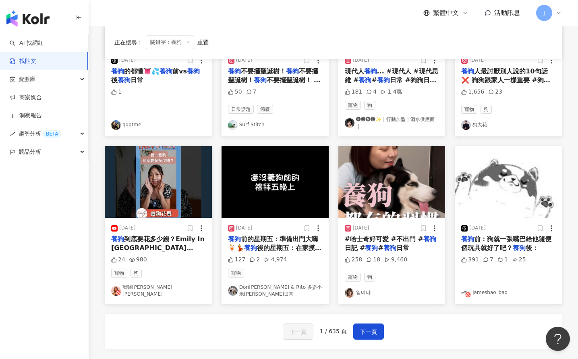
click at [304, 288] on link "Dori多莉 & Rito 多姿小米克斯日常" at bounding box center [275, 291] width 94 height 14
click at [367, 331] on button "下一頁" at bounding box center [369, 331] width 31 height 16
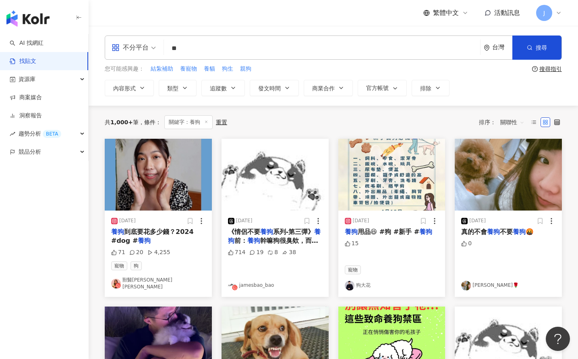
scroll to position [416, 0]
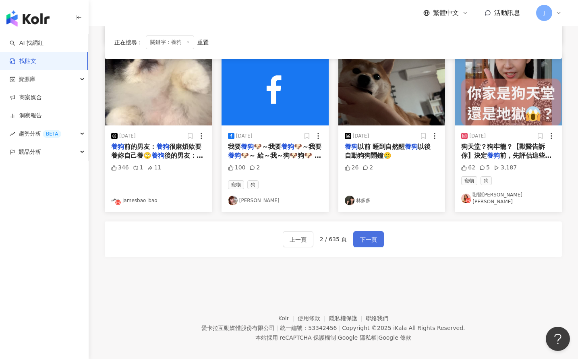
click at [370, 235] on span "下一頁" at bounding box center [368, 240] width 17 height 10
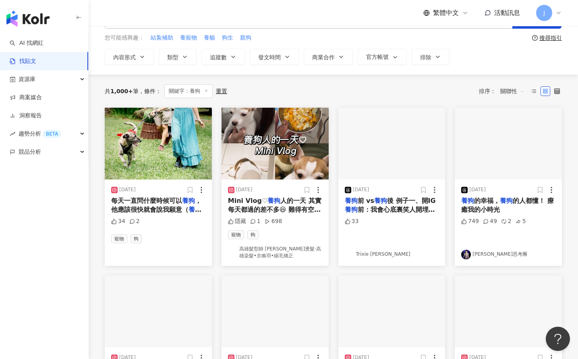
scroll to position [21, 0]
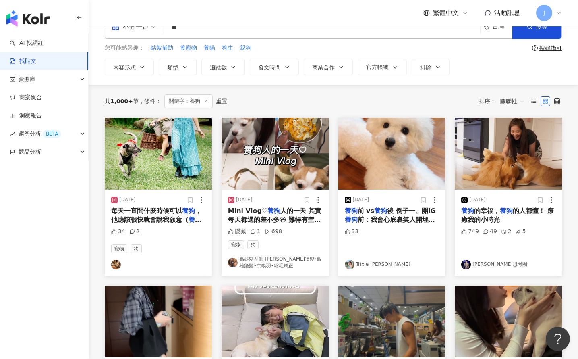
click at [291, 217] on span "人的一天 其實每天都過的差不多😆 難得有空紀錄" at bounding box center [275, 220] width 94 height 26
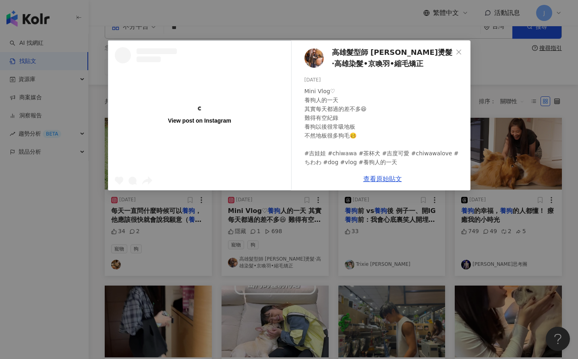
click at [356, 56] on span "高雄髮型師 Naomi 高雄燙髮·高雄染髮•京喚羽•縮毛矯正" at bounding box center [392, 58] width 121 height 23
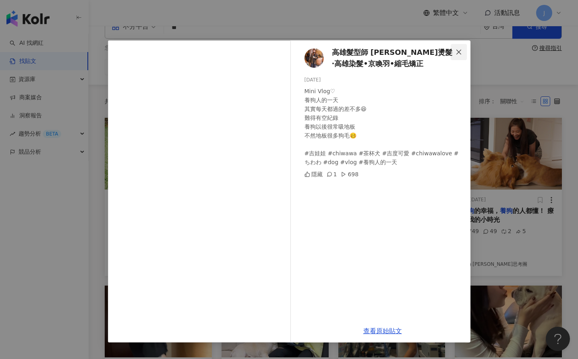
click at [457, 53] on icon "close" at bounding box center [459, 52] width 6 height 6
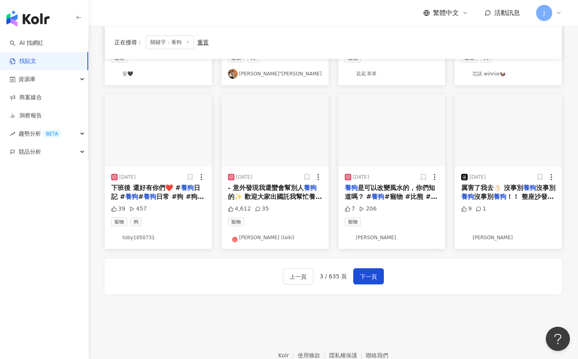
scroll to position [372, 0]
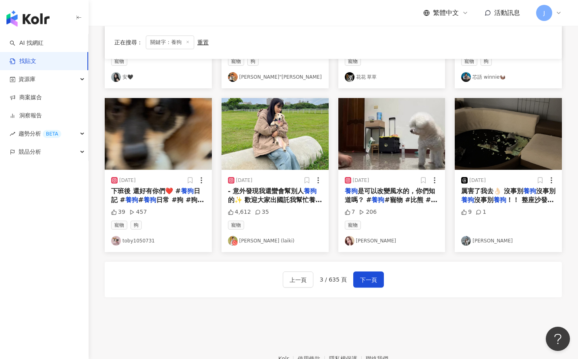
click at [302, 172] on div "2023/10/22 - 意外發現我還蠻會幫別人 養狗 的✨ 歡迎大家出國託我幫忙養貓 養狗 ՞⸝⸝ᵒ̴̶̷ 𓈞 ᵒ̴̶̷⸝⸝՞ 🧥：@caco_tw @cc…" at bounding box center [275, 211] width 107 height 82
click at [277, 192] on span "- 意外發現我還蠻會幫別人" at bounding box center [266, 191] width 76 height 8
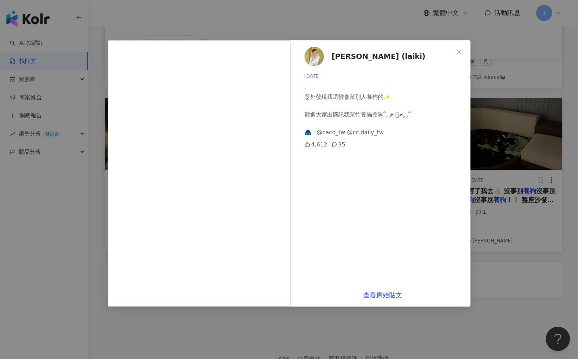
click at [487, 123] on div "賴Ki (laiki) 2023/10/22 - 意外發現我還蠻會幫別人養狗的✨ 歡迎大家出國託我幫忙養貓養狗՞⸝⸝ᵒ̴̶̷ 𓈞 ᵒ̴̶̷⸝⸝՞ 🧥：@cac…" at bounding box center [289, 179] width 578 height 359
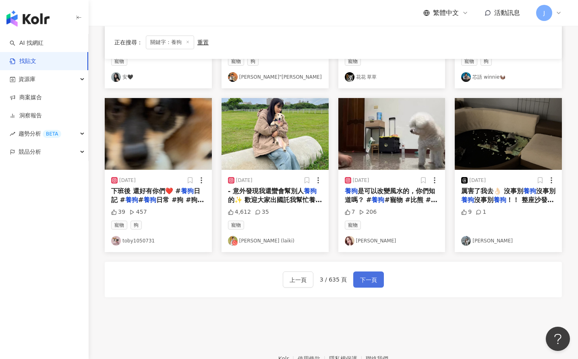
click at [363, 278] on span "下一頁" at bounding box center [368, 280] width 17 height 10
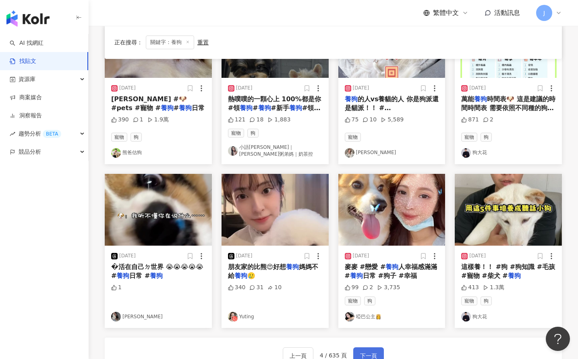
scroll to position [428, 0]
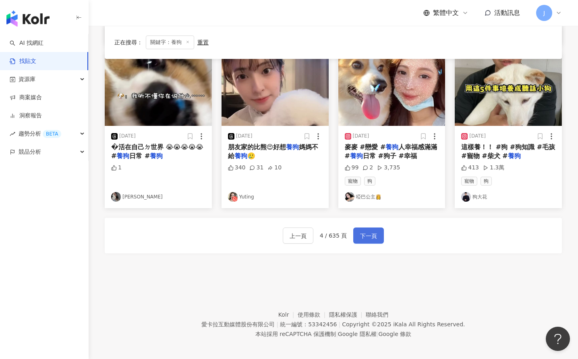
click at [371, 231] on span "下一頁" at bounding box center [368, 236] width 17 height 10
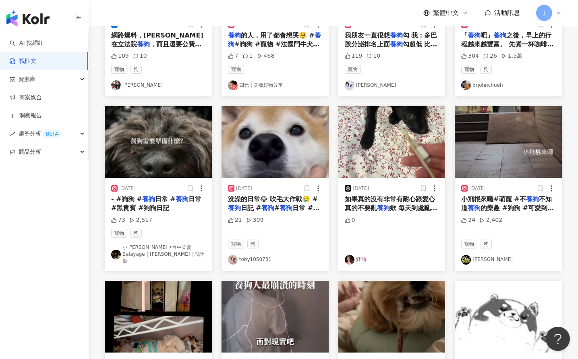
scroll to position [420, 0]
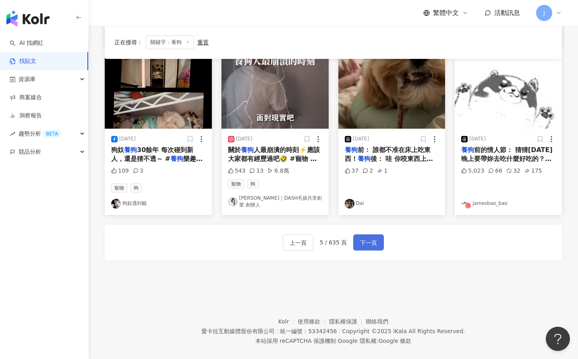
click at [361, 234] on button "下一頁" at bounding box center [369, 242] width 31 height 16
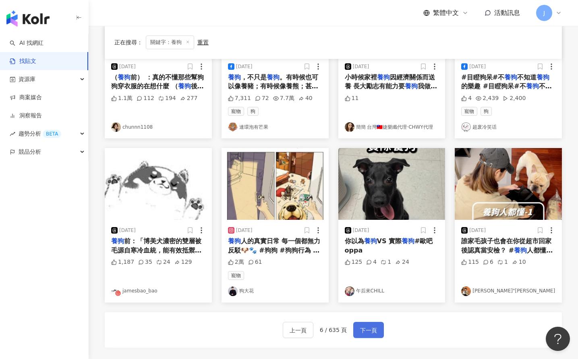
scroll to position [309, 0]
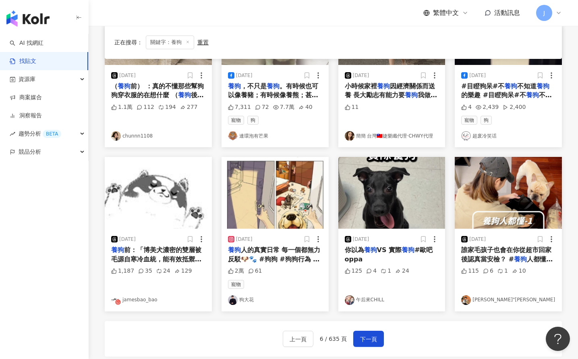
click at [490, 300] on link "Debbie"戴比" at bounding box center [509, 300] width 94 height 10
click at [374, 340] on span "下一頁" at bounding box center [368, 339] width 17 height 10
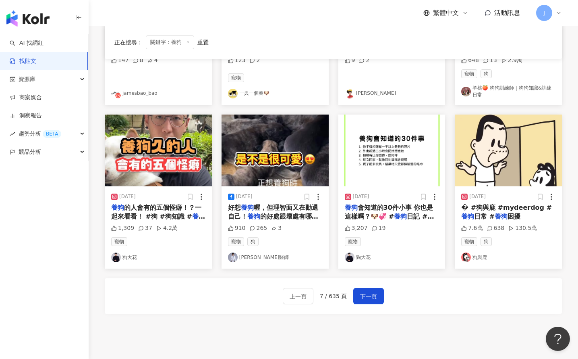
scroll to position [383, 0]
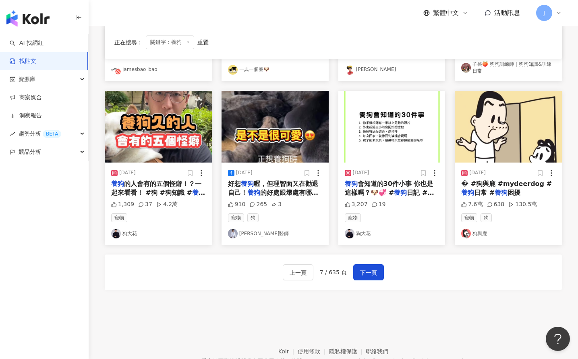
click at [362, 277] on div "上一頁 7 / 635 頁 下一頁" at bounding box center [334, 271] width 458 height 35
click at [364, 271] on span "下一頁" at bounding box center [368, 273] width 17 height 10
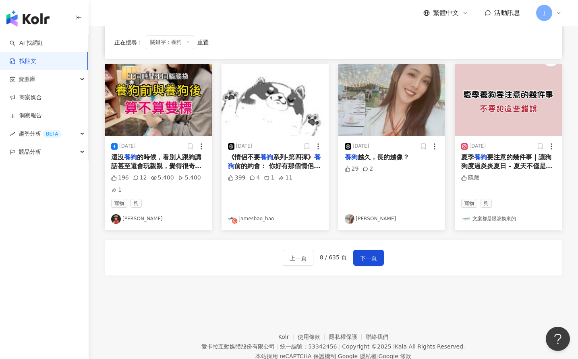
scroll to position [431, 0]
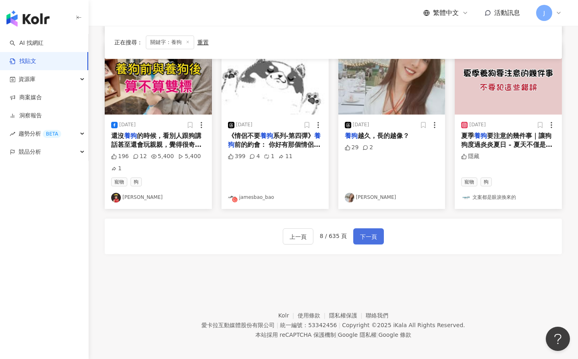
click at [362, 232] on span "下一頁" at bounding box center [368, 237] width 17 height 10
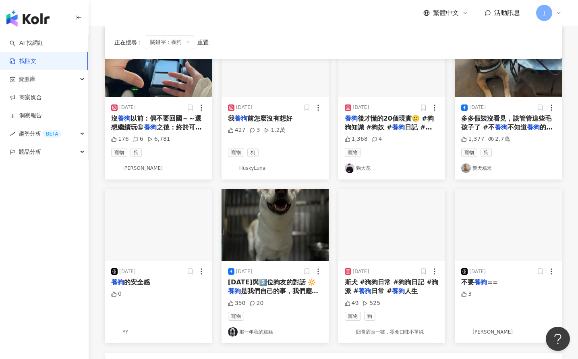
scroll to position [420, 0]
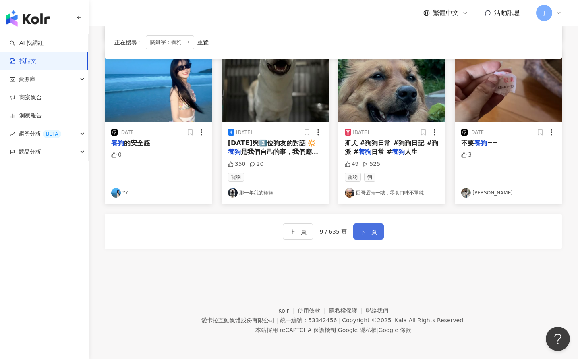
click at [364, 231] on span "下一頁" at bounding box center [368, 232] width 17 height 10
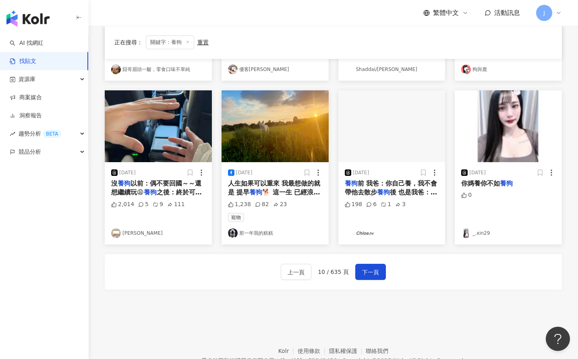
scroll to position [416, 0]
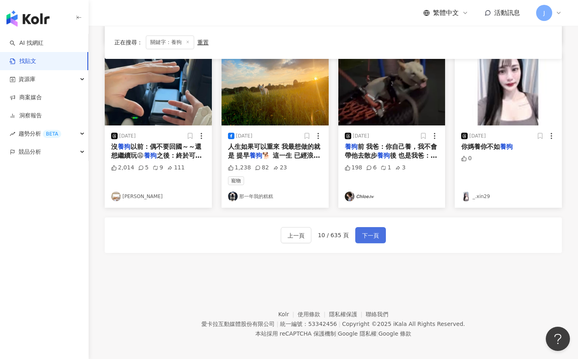
click at [372, 235] on span "下一頁" at bounding box center [370, 236] width 17 height 10
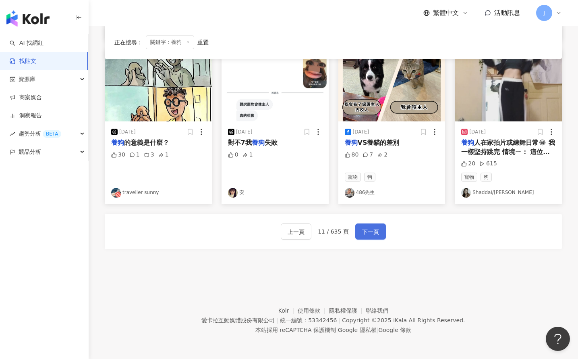
click at [379, 236] on button "下一頁" at bounding box center [371, 231] width 31 height 16
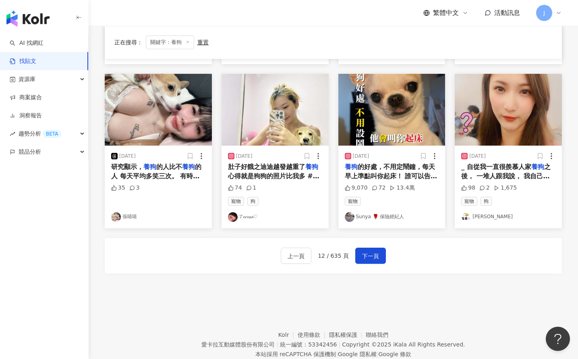
scroll to position [401, 0]
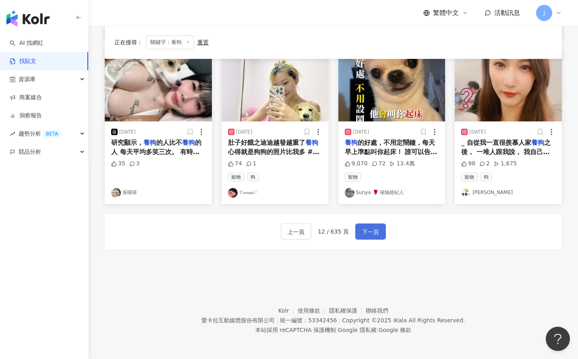
click at [372, 239] on button "下一頁" at bounding box center [371, 231] width 31 height 16
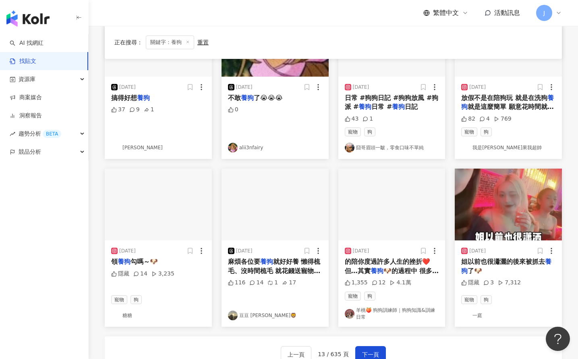
scroll to position [297, 0]
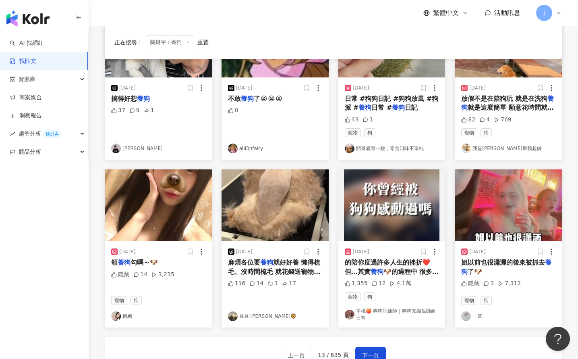
click at [262, 315] on link "豆豆 簡妤恩🦁️" at bounding box center [275, 316] width 94 height 10
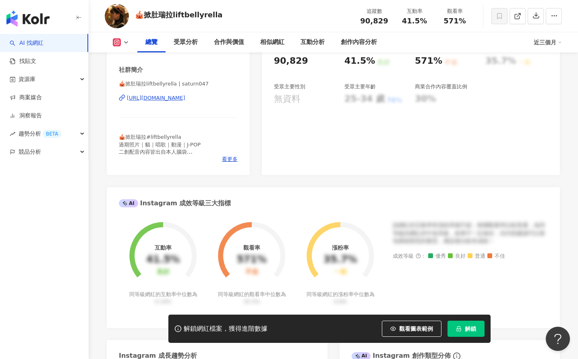
click at [185, 101] on div "https://www.instagram.com/saturn047/" at bounding box center [156, 97] width 58 height 7
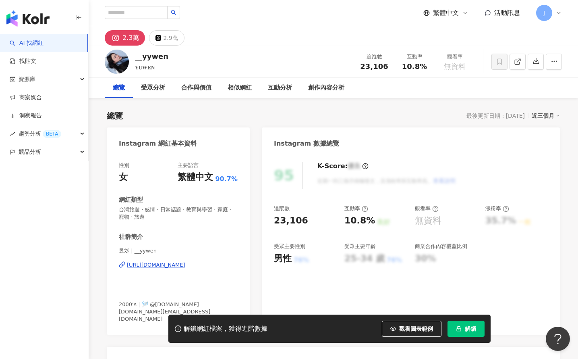
click at [165, 263] on div "https://www.instagram.com/__yywen/" at bounding box center [156, 264] width 58 height 7
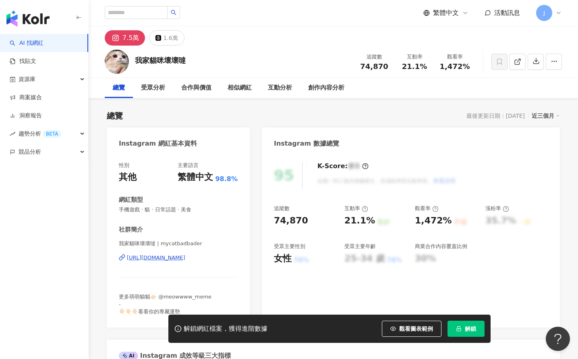
click at [179, 258] on div "https://www.instagram.com/mycatbadbader/" at bounding box center [156, 257] width 58 height 7
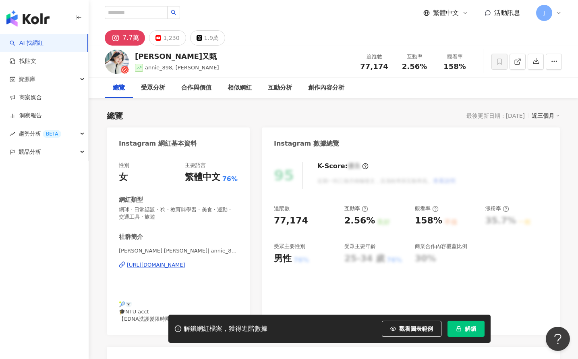
scroll to position [29, 0]
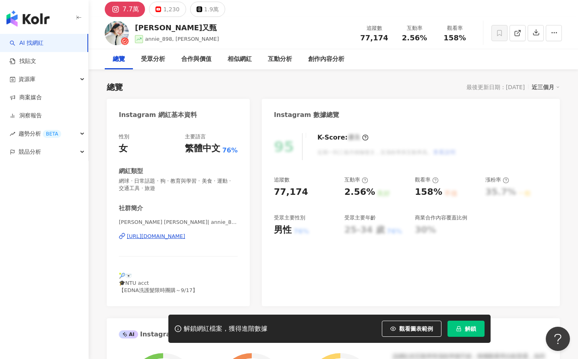
click at [185, 234] on div "https://www.instagram.com/annie_898/" at bounding box center [156, 236] width 58 height 7
click at [136, 10] on div "7.7萬" at bounding box center [131, 9] width 17 height 11
click at [193, 231] on div "Annie 安妮 | annie_898 https://www.instagram.com/annie_898/" at bounding box center [178, 241] width 119 height 47
click at [185, 234] on div "https://www.instagram.com/annie_898/" at bounding box center [156, 236] width 58 height 7
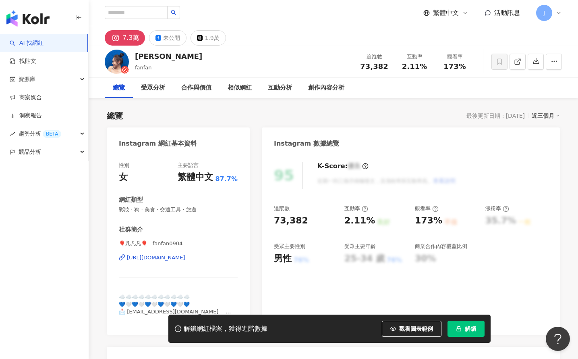
click at [164, 258] on div "[URL][DOMAIN_NAME]" at bounding box center [156, 257] width 58 height 7
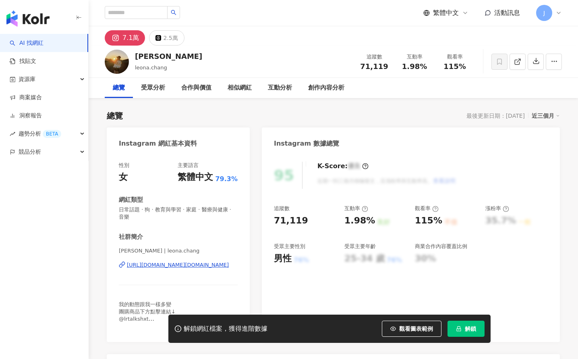
click at [193, 265] on div "[URL][DOMAIN_NAME][DOMAIN_NAME]" at bounding box center [178, 264] width 102 height 7
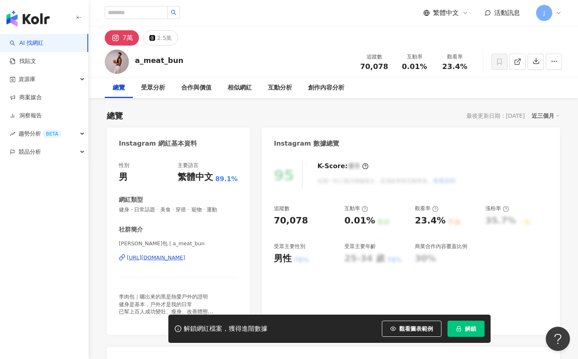
scroll to position [22, 0]
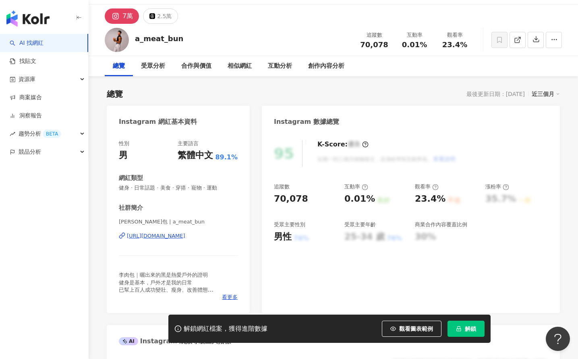
click at [185, 238] on div "https://www.instagram.com/a_meat_bun/" at bounding box center [156, 235] width 58 height 7
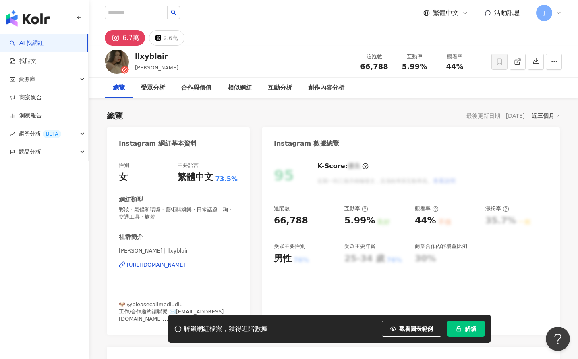
click at [152, 262] on div "https://www.instagram.com/llxyblair/" at bounding box center [156, 264] width 58 height 7
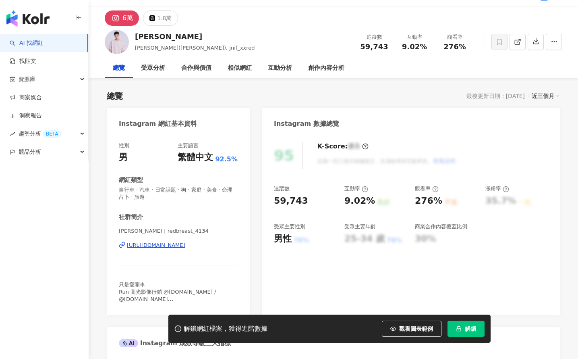
scroll to position [33, 0]
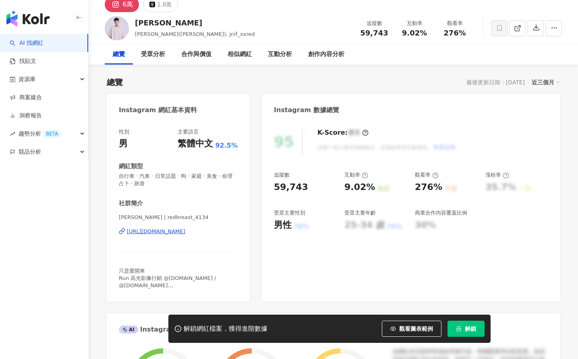
click at [185, 232] on div "[URL][DOMAIN_NAME]" at bounding box center [156, 231] width 58 height 7
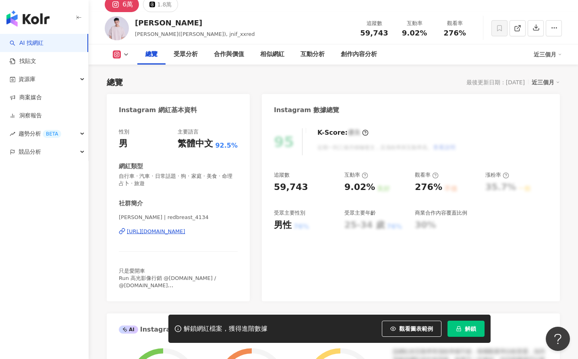
scroll to position [276, 0]
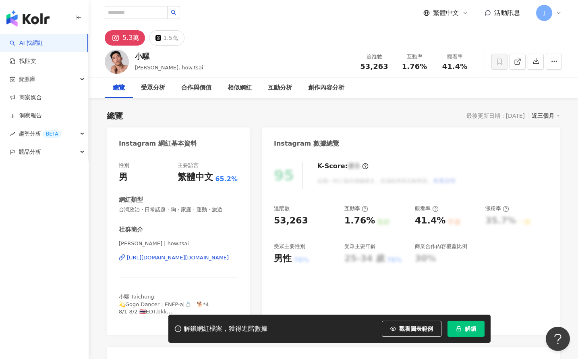
click at [177, 257] on div "[URL][DOMAIN_NAME][DOMAIN_NAME]" at bounding box center [178, 257] width 102 height 7
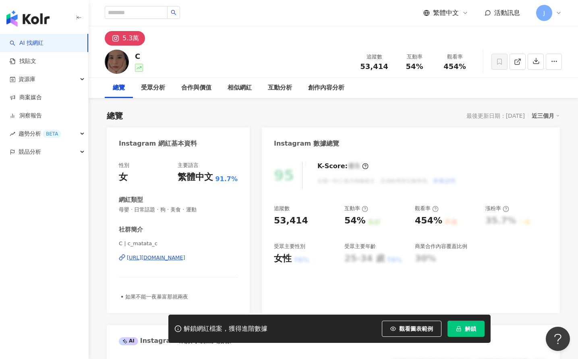
click at [185, 257] on div "[URL][DOMAIN_NAME]" at bounding box center [156, 257] width 58 height 7
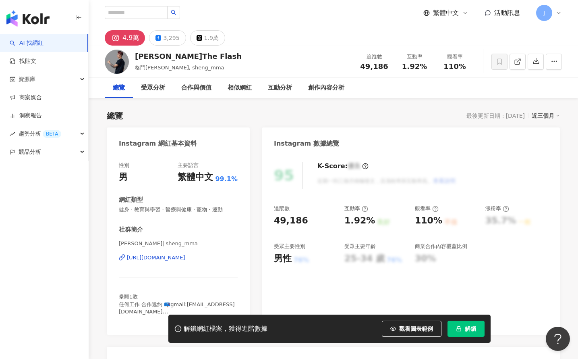
click at [185, 260] on div "https://www.instagram.com/sheng_mma/" at bounding box center [156, 257] width 58 height 7
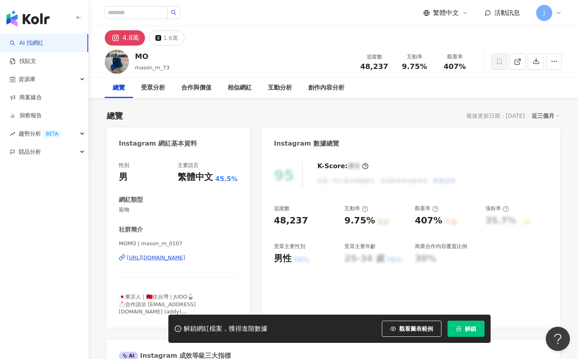
click at [185, 256] on div "https://www.instagram.com/mason_m_0107/" at bounding box center [156, 257] width 58 height 7
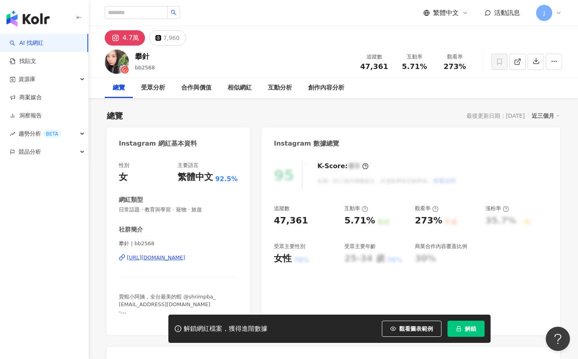
click at [185, 258] on div "[URL][DOMAIN_NAME]" at bounding box center [156, 257] width 58 height 7
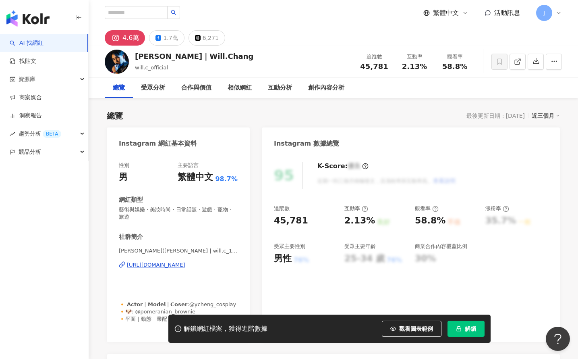
click at [185, 265] on div "[URL][DOMAIN_NAME]" at bounding box center [156, 264] width 58 height 7
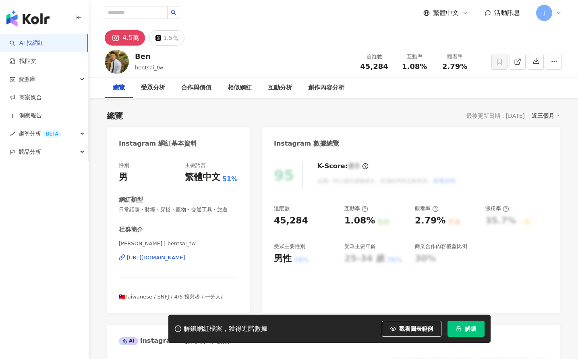
click at [185, 254] on div "https://www.instagram.com/bentsai_tw/" at bounding box center [156, 257] width 58 height 7
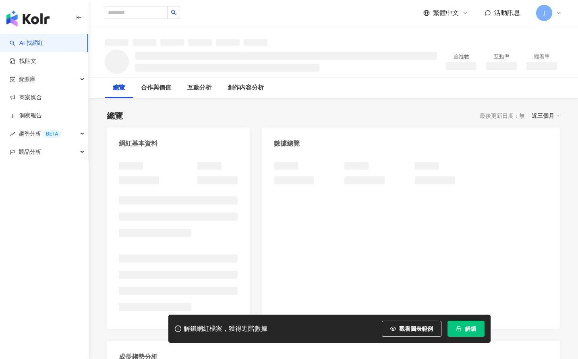
scroll to position [74, 0]
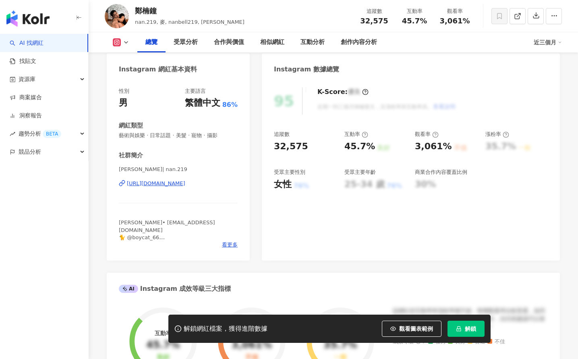
click at [185, 184] on div "[URL][DOMAIN_NAME]" at bounding box center [156, 183] width 58 height 7
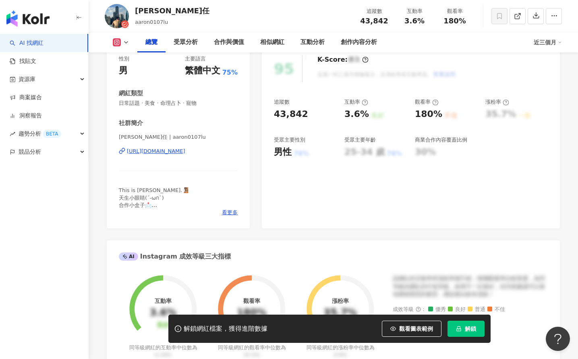
scroll to position [110, 0]
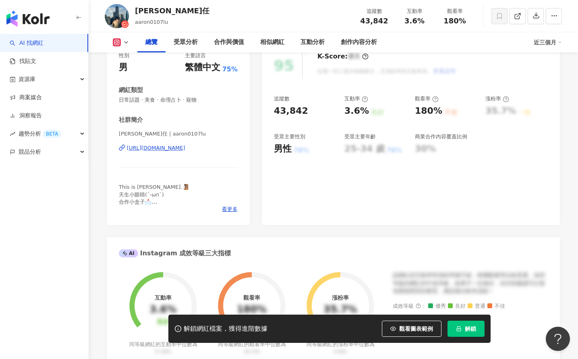
click at [185, 150] on div "https://www.instagram.com/aaron0107lu/" at bounding box center [156, 147] width 58 height 7
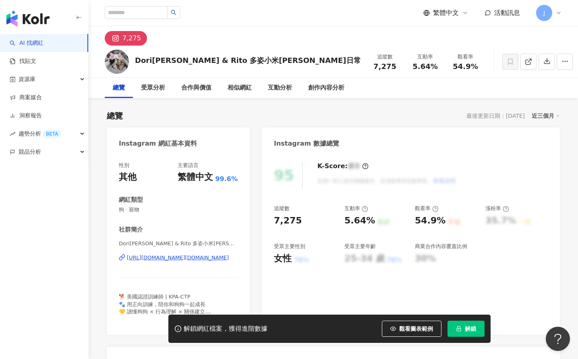
click at [192, 261] on div "[URL][DOMAIN_NAME][DOMAIN_NAME]" at bounding box center [178, 257] width 102 height 7
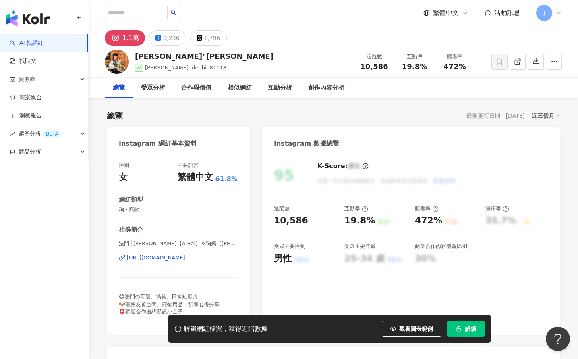
click at [199, 264] on div "法鬥⎪[PERSON_NAME]【A-Bai】＆狗媽【[PERSON_NAME]】 | abai_de_frenchie [URL][DOMAIN_NAME]" at bounding box center [178, 263] width 119 height 47
click at [199, 261] on div "法鬥⎪[PERSON_NAME]【A-Bai】＆狗媽【[PERSON_NAME]】 | abai_de_frenchie [URL][DOMAIN_NAME]" at bounding box center [178, 263] width 119 height 47
click at [185, 258] on div "[URL][DOMAIN_NAME]" at bounding box center [156, 257] width 58 height 7
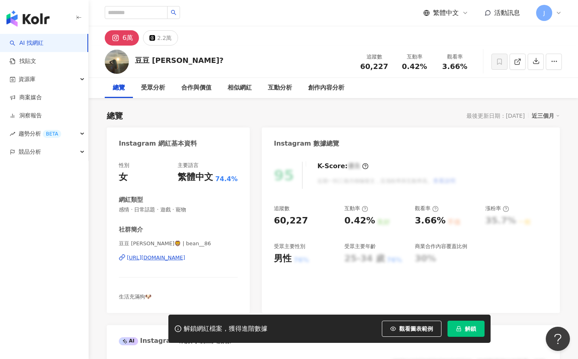
click at [185, 259] on div "https://www.instagram.com/bean__86/" at bounding box center [156, 257] width 58 height 7
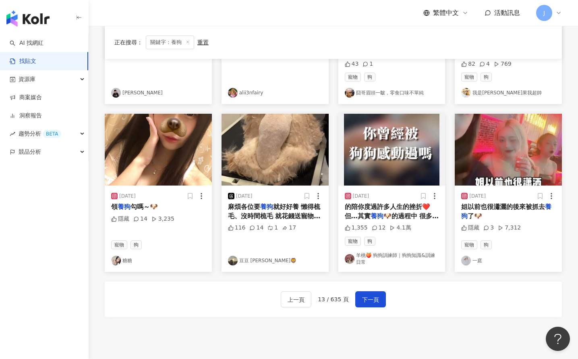
scroll to position [420, 0]
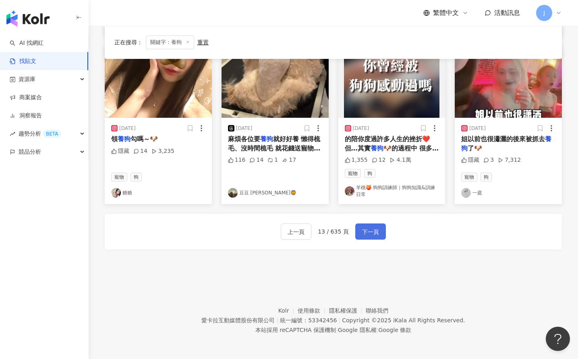
click at [373, 228] on span "下一頁" at bounding box center [370, 232] width 17 height 10
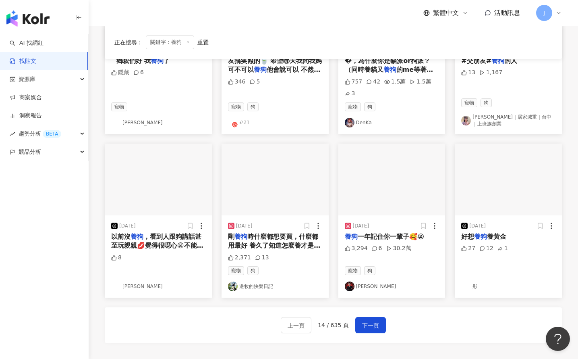
scroll to position [428, 0]
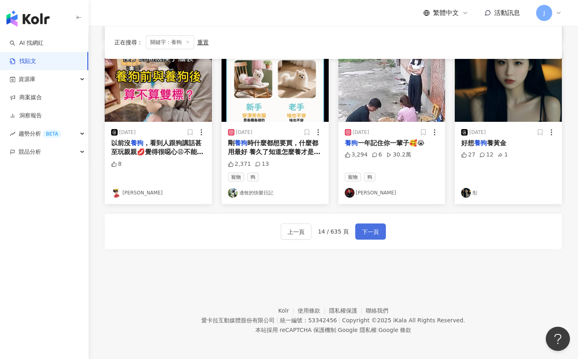
click at [373, 228] on span "下一頁" at bounding box center [370, 232] width 17 height 10
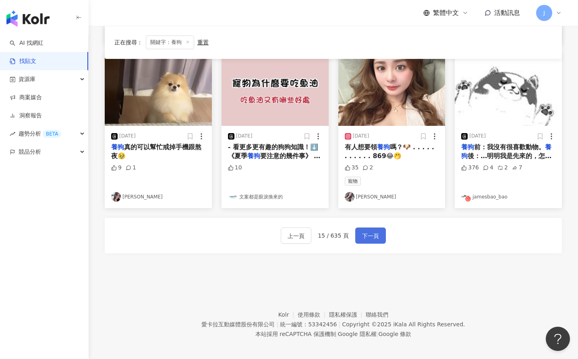
click at [372, 227] on button "下一頁" at bounding box center [371, 235] width 31 height 16
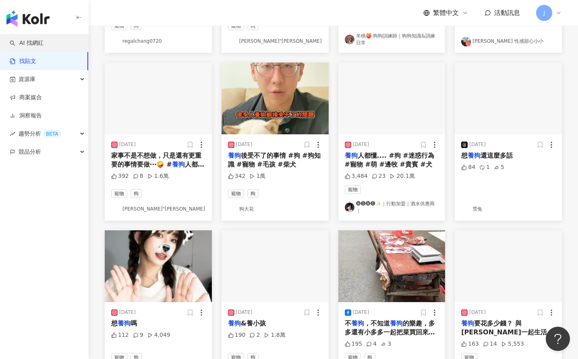
scroll to position [420, 0]
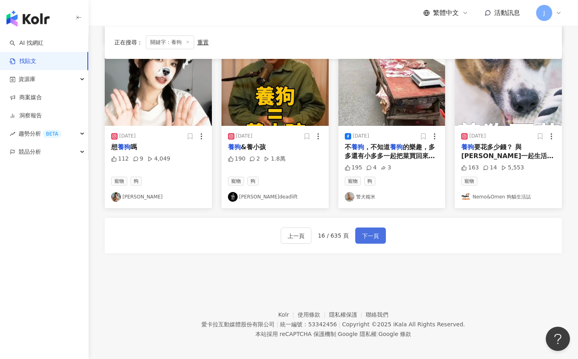
click at [377, 233] on span "下一頁" at bounding box center [370, 236] width 17 height 10
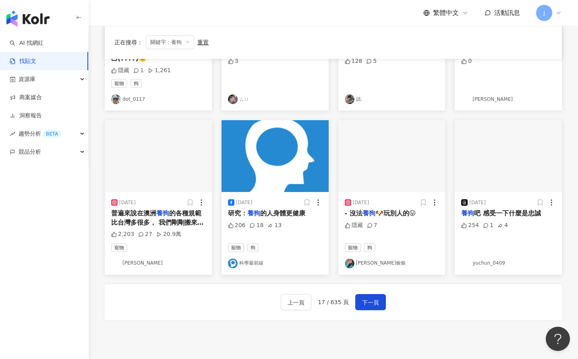
scroll to position [416, 0]
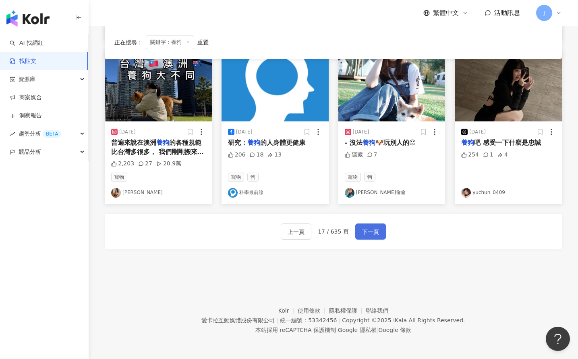
click at [375, 239] on button "下一頁" at bounding box center [371, 231] width 31 height 16
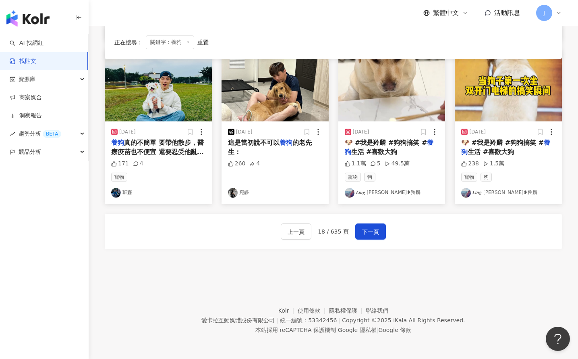
click at [162, 152] on span "真的不簡單 要帶他散步，醫療疫苗也不便宜 還要忍受他亂尿亂咬 所以奉勸想" at bounding box center [157, 152] width 93 height 26
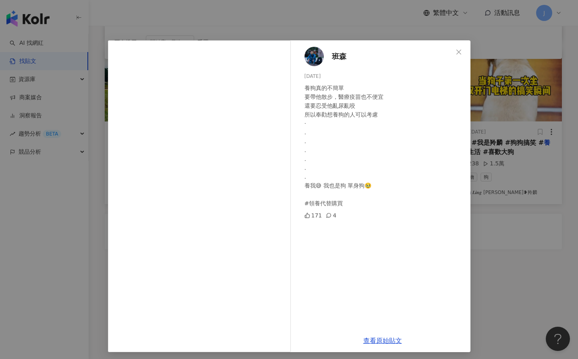
click at [344, 58] on span "班森" at bounding box center [339, 56] width 15 height 11
click at [376, 30] on div "班森 2024/12/30 養狗真的不簡單 要帶他散步，醫療疫苗也不便宜 還要忍受他亂尿亂咬 所以奉勸想養狗的人可以考慮 · . . . . . . 養我😅 …" at bounding box center [289, 179] width 578 height 359
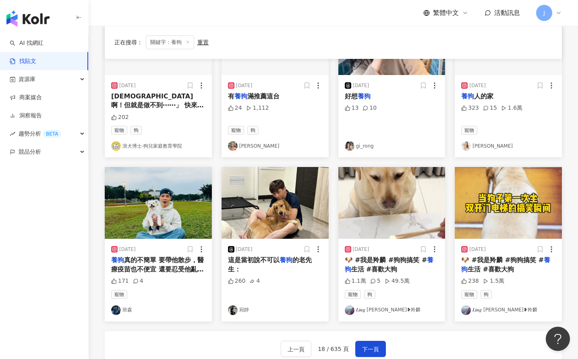
scroll to position [299, 0]
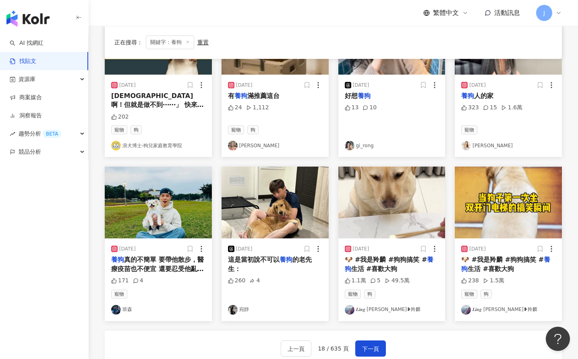
click at [380, 310] on link "𝑳𝒊𝒏𝒈 𝑳𝒊𝒏❥羚麟" at bounding box center [392, 310] width 94 height 10
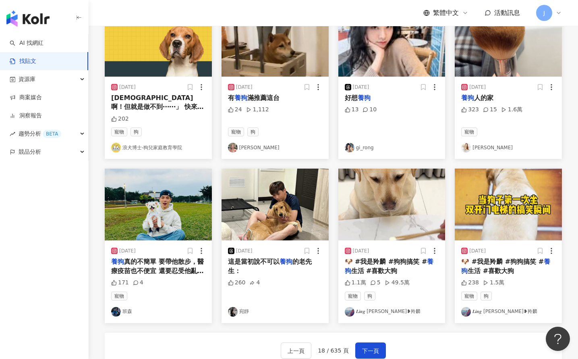
scroll to position [416, 0]
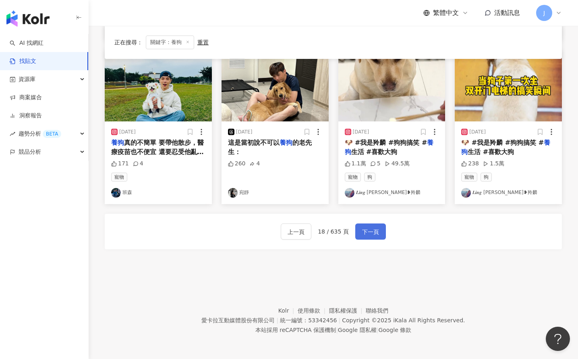
click at [368, 231] on span "下一頁" at bounding box center [370, 232] width 17 height 10
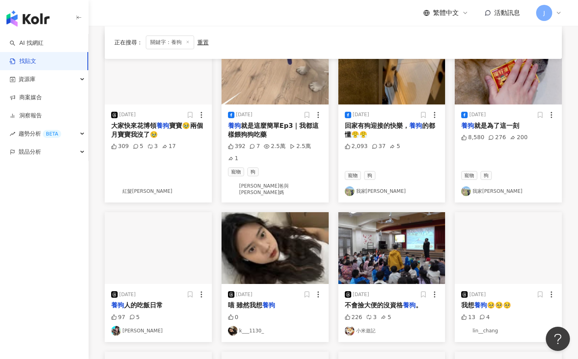
scroll to position [92, 0]
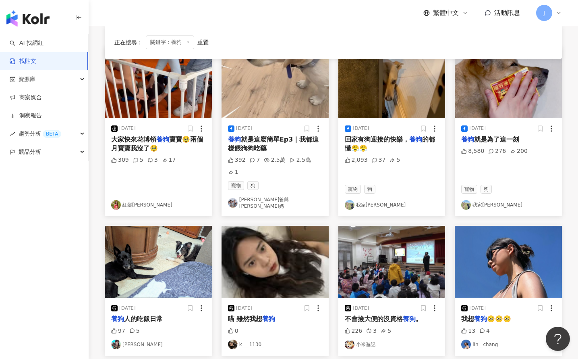
click at [257, 196] on link "[PERSON_NAME]爸與[PERSON_NAME]媽" at bounding box center [275, 203] width 94 height 14
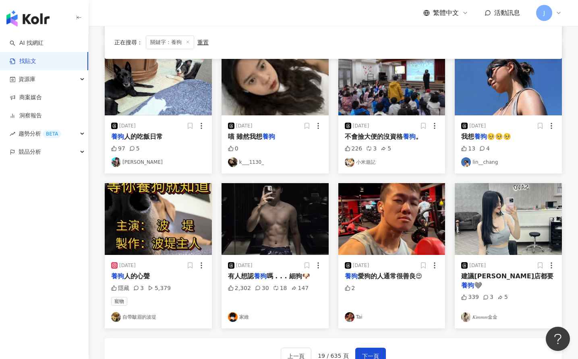
scroll to position [354, 0]
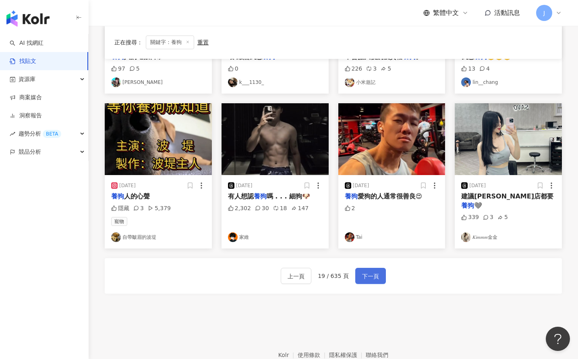
click at [374, 271] on span "下一頁" at bounding box center [370, 276] width 17 height 10
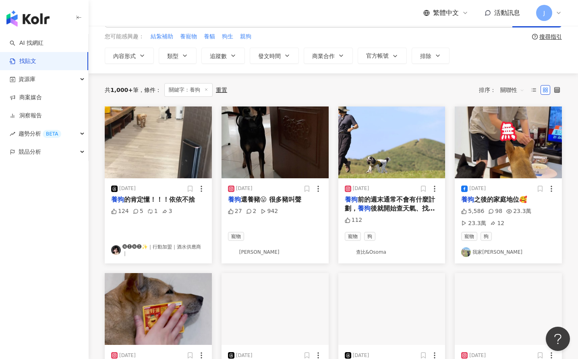
scroll to position [42, 0]
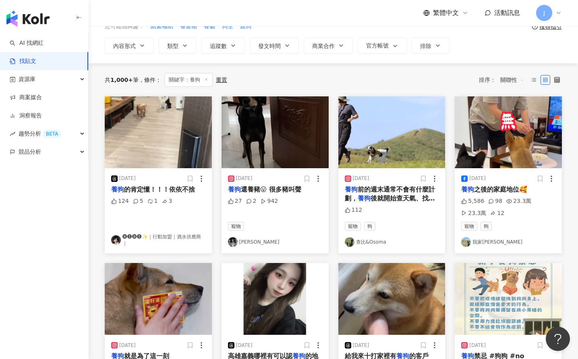
click at [489, 241] on link "我家[PERSON_NAME]" at bounding box center [509, 242] width 94 height 10
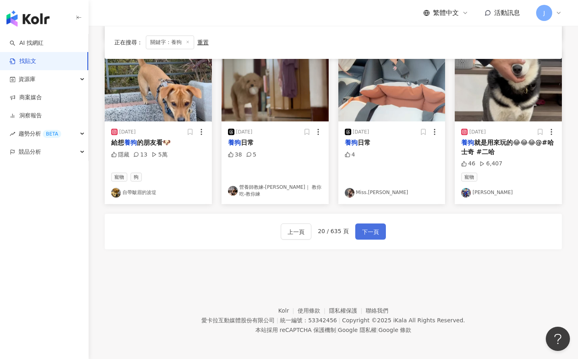
click at [377, 228] on span "下一頁" at bounding box center [370, 232] width 17 height 10
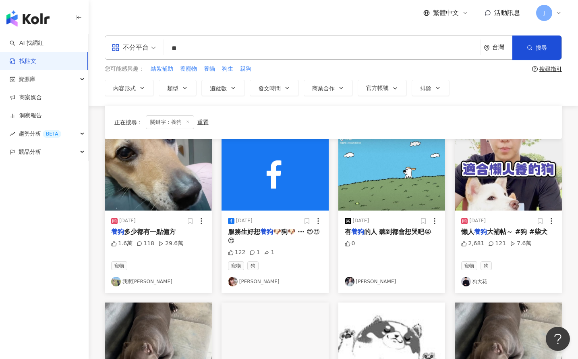
scroll to position [416, 0]
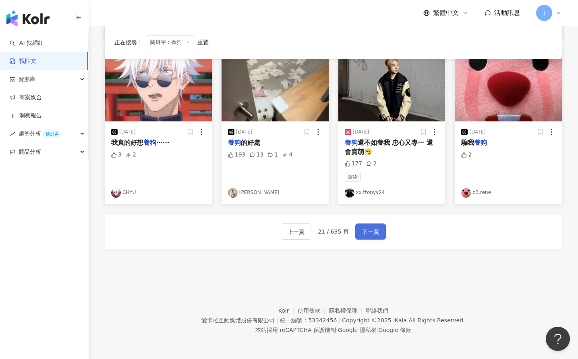
click at [377, 237] on button "下一頁" at bounding box center [371, 231] width 31 height 16
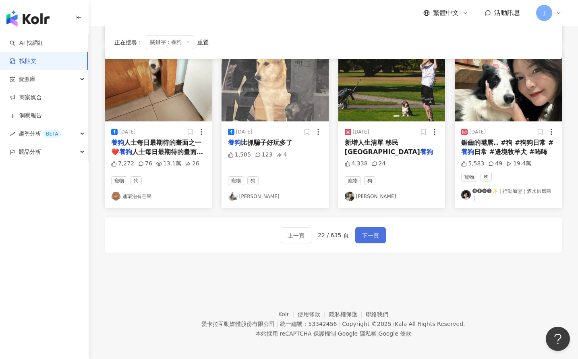
click at [376, 231] on span "下一頁" at bounding box center [370, 236] width 17 height 10
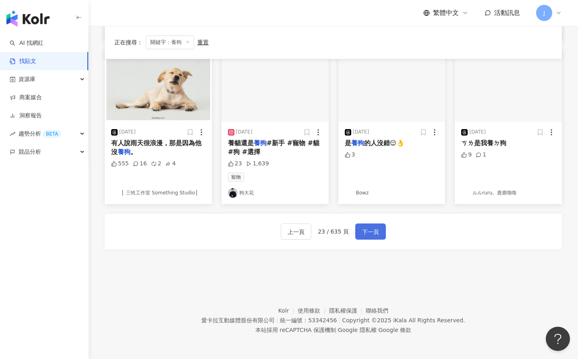
scroll to position [411, 0]
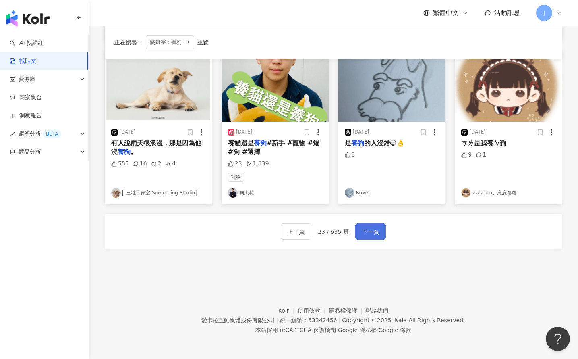
click at [376, 231] on span "下一頁" at bounding box center [370, 232] width 17 height 10
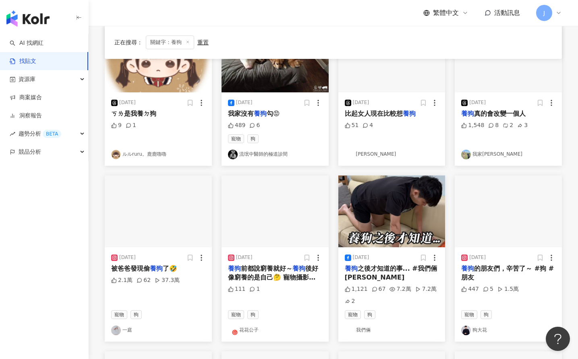
scroll to position [121, 0]
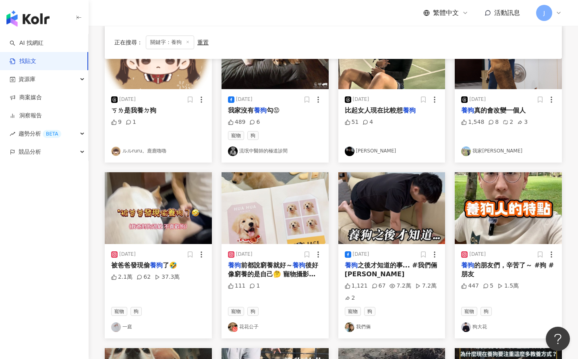
click at [478, 324] on link "狗大花" at bounding box center [509, 327] width 94 height 10
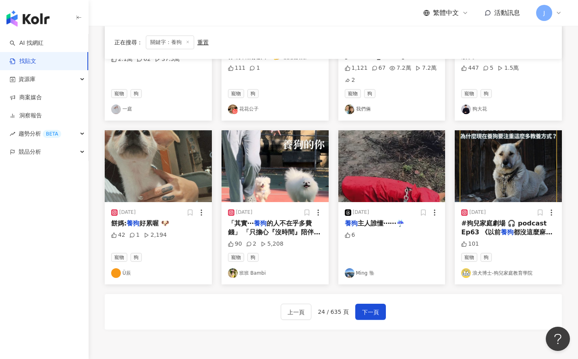
scroll to position [419, 0]
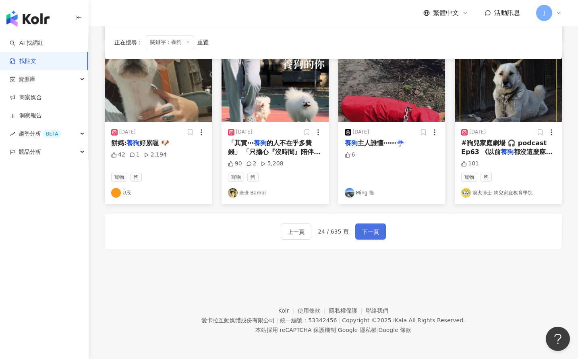
click at [372, 236] on span "下一頁" at bounding box center [370, 232] width 17 height 10
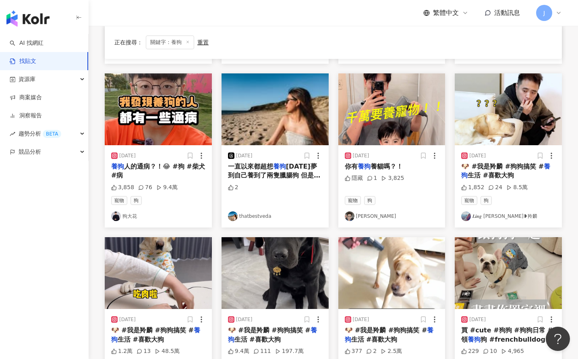
scroll to position [223, 0]
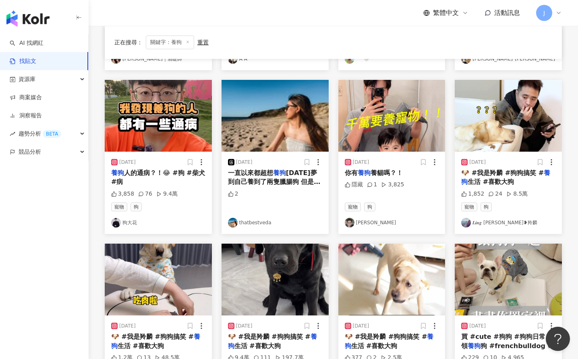
click at [360, 224] on link "葉典奇" at bounding box center [392, 223] width 94 height 10
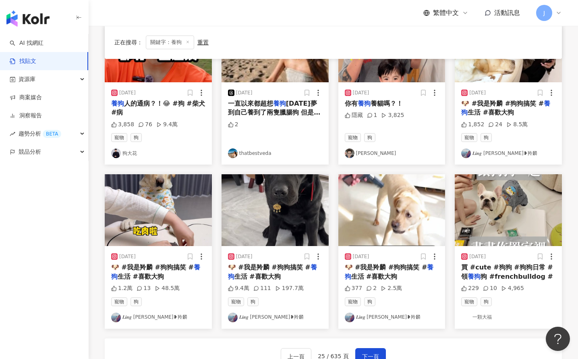
scroll to position [416, 0]
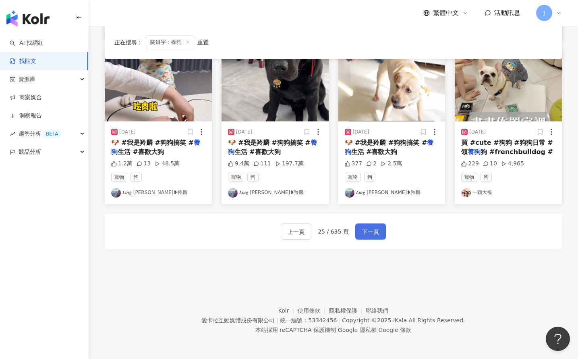
click at [369, 229] on span "下一頁" at bounding box center [370, 232] width 17 height 10
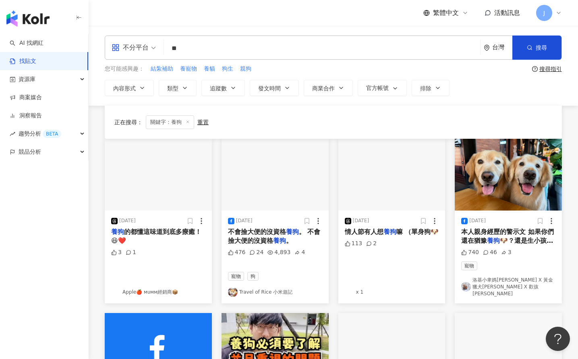
scroll to position [420, 0]
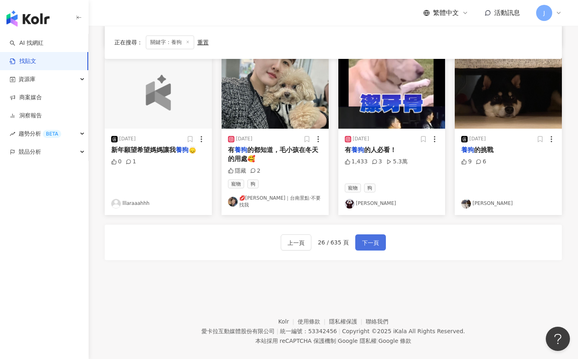
click at [372, 238] on span "下一頁" at bounding box center [370, 243] width 17 height 10
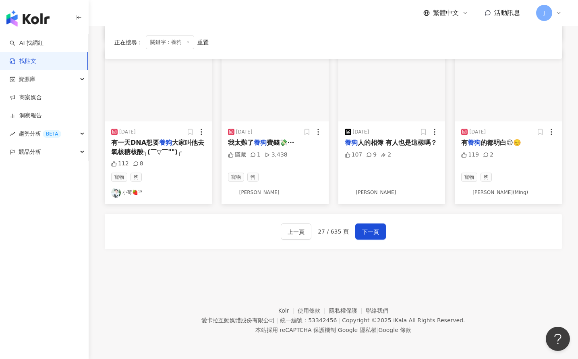
scroll to position [416, 0]
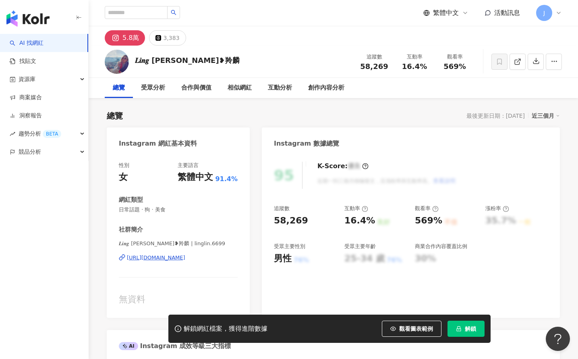
click at [185, 255] on div "[URL][DOMAIN_NAME]" at bounding box center [156, 257] width 58 height 7
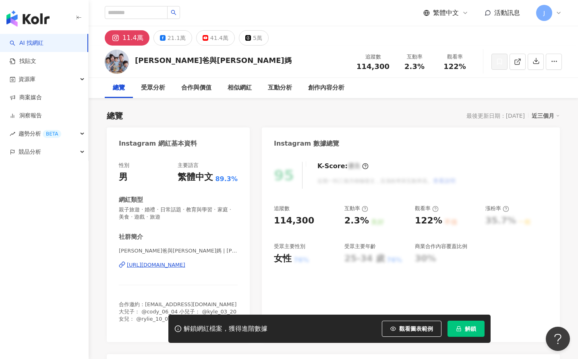
click at [216, 260] on div "[PERSON_NAME]爸與[PERSON_NAME]媽 | [PERSON_NAME] [URL][DOMAIN_NAME]" at bounding box center [178, 270] width 119 height 47
click at [185, 263] on div "[URL][DOMAIN_NAME]" at bounding box center [156, 264] width 58 height 7
drag, startPoint x: 240, startPoint y: 265, endPoint x: 125, endPoint y: 266, distance: 115.7
click at [125, 266] on div "性別 男 主要語言 繁體中文 89.3% 網紅類型 親子旅遊 · 婚禮 · 日常話題 · 教育與學習 · 家庭 · 美食 · 遊戲 · 旅遊 社群簡介 [PE…" at bounding box center [178, 248] width 143 height 188
copy div "[URL][DOMAIN_NAME]"
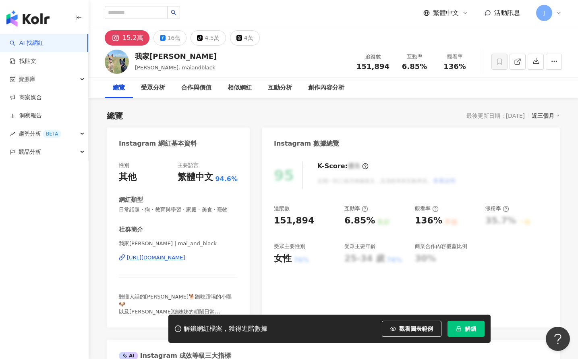
click at [200, 262] on div "我家阿邁 | mai_and_black https://www.instagram.com/mai_and_black/" at bounding box center [178, 263] width 119 height 47
click at [185, 258] on div "https://www.instagram.com/mai_and_black/" at bounding box center [156, 257] width 58 height 7
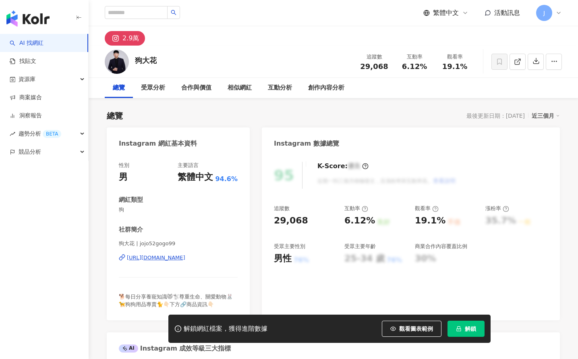
click at [175, 256] on div "[URL][DOMAIN_NAME]" at bounding box center [156, 257] width 58 height 7
